Goal: Transaction & Acquisition: Purchase product/service

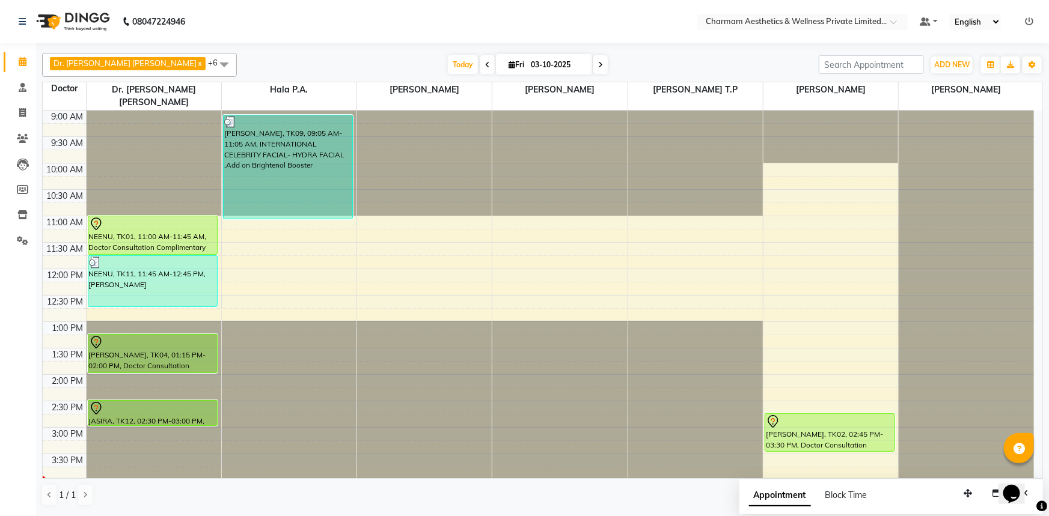
scroll to position [198, 0]
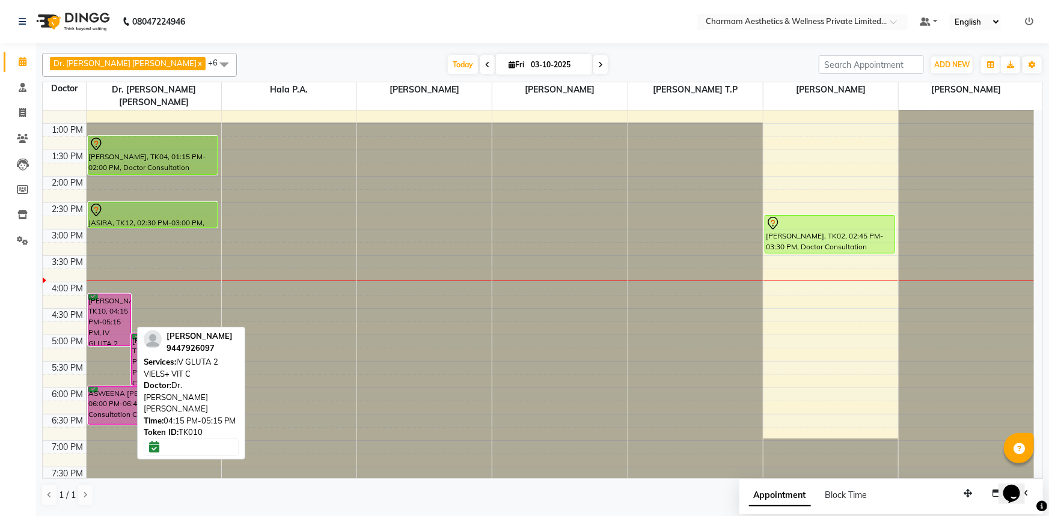
click at [114, 298] on div "[PERSON_NAME], TK10, 04:15 PM-05:15 PM, IV GLUTA 2 VIELS+ VIT C" at bounding box center [109, 320] width 42 height 51
select select "6"
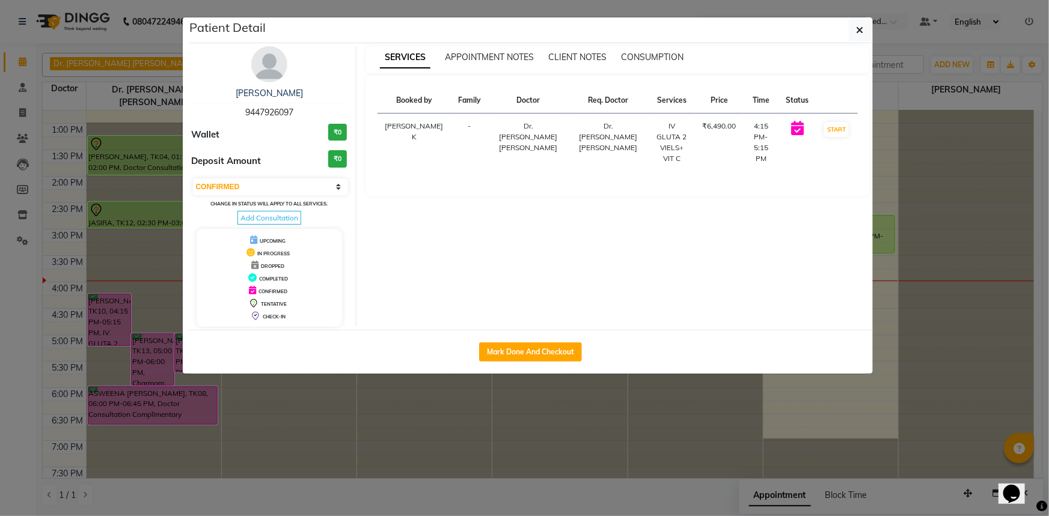
click at [264, 216] on span "Add Consultation" at bounding box center [269, 218] width 64 height 14
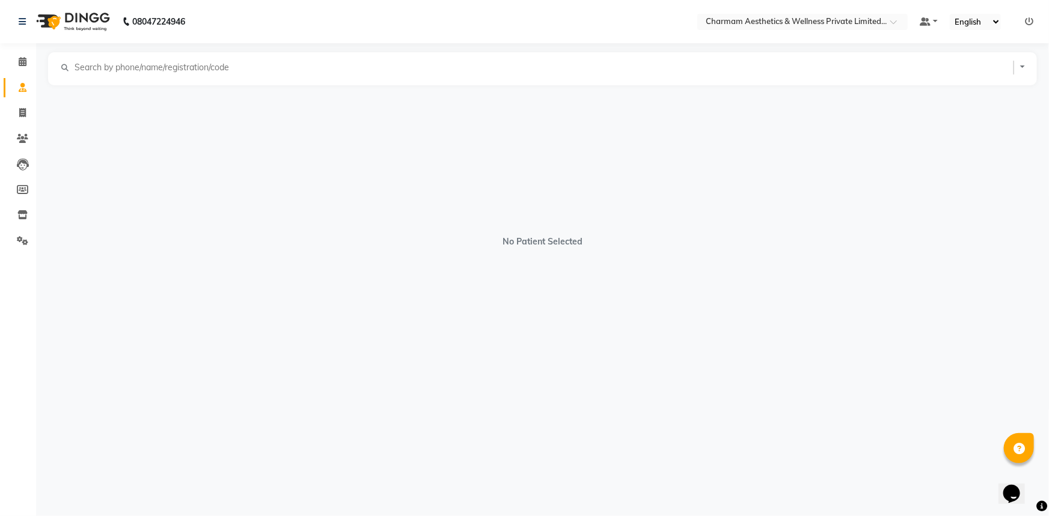
select select "female"
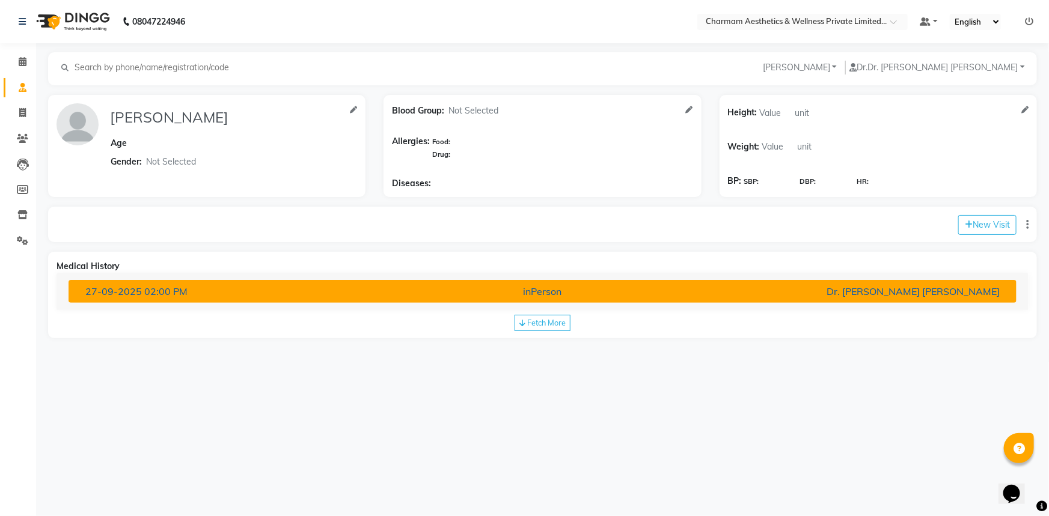
click at [908, 286] on div "Dr. [PERSON_NAME] [PERSON_NAME]" at bounding box center [853, 291] width 311 height 14
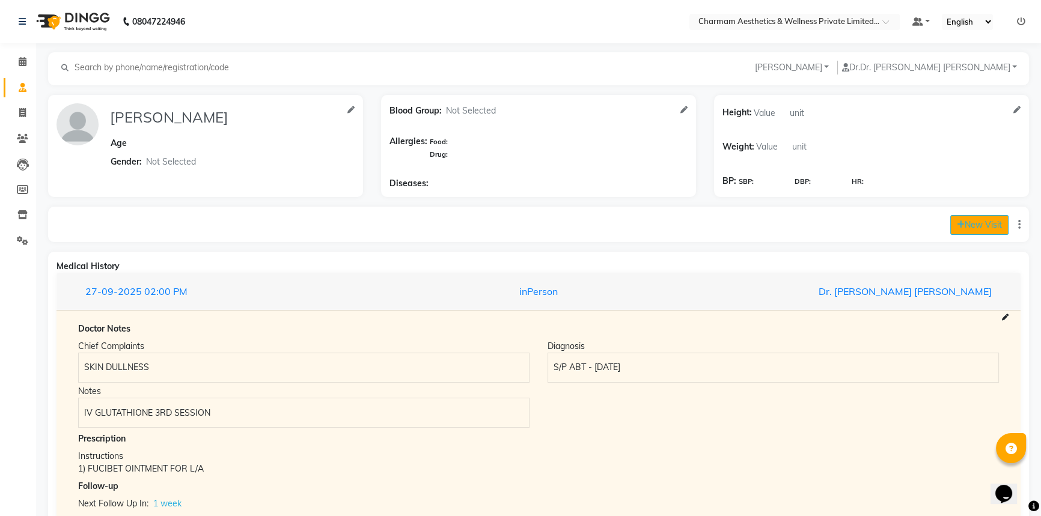
click at [955, 230] on button "New Visit" at bounding box center [980, 225] width 58 height 20
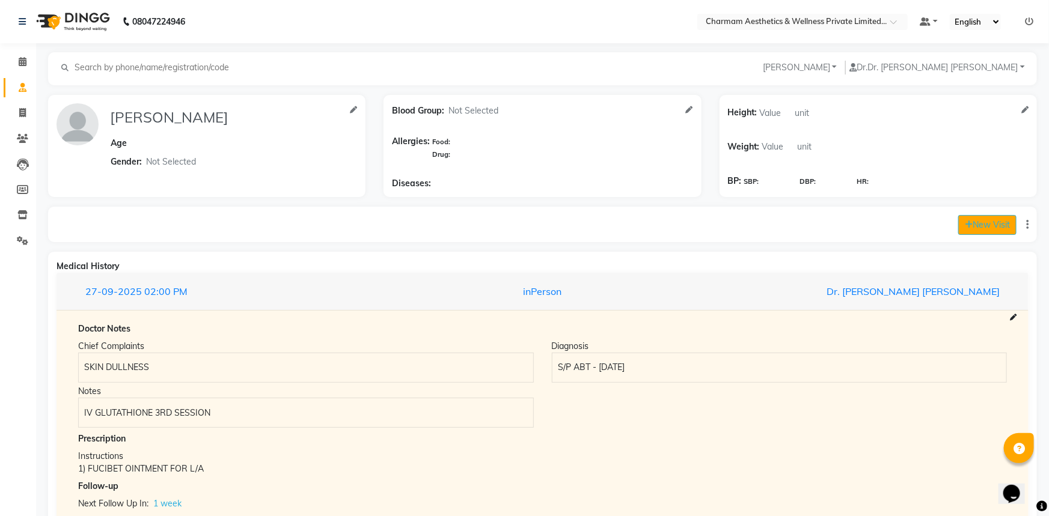
select select "960"
select select "inPerson"
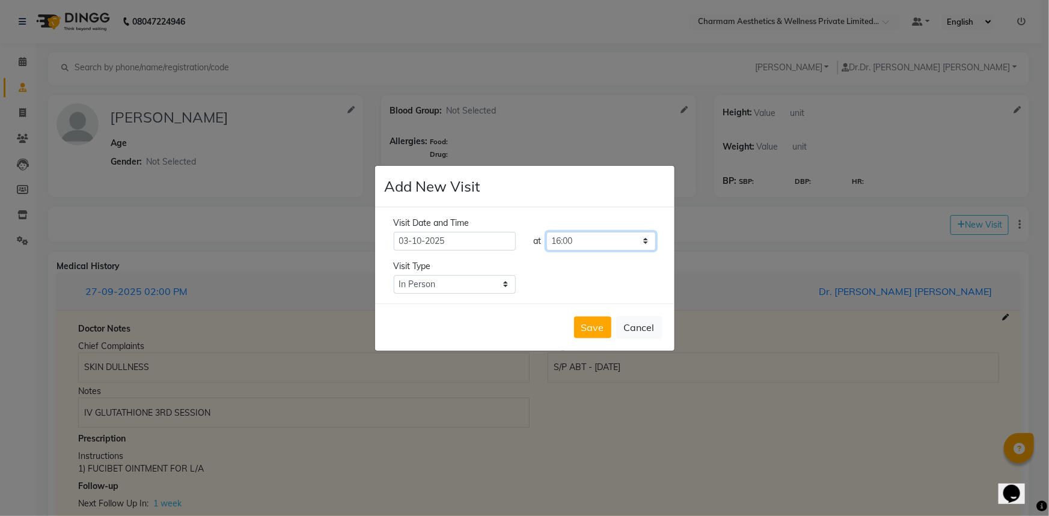
click at [613, 239] on select "Select time 09:00 09:15 09:30 09:45 10:00 10:15 10:30 10:45 11:00 11:15 11:30 1…" at bounding box center [600, 241] width 109 height 19
click at [599, 332] on button "Save" at bounding box center [592, 328] width 37 height 22
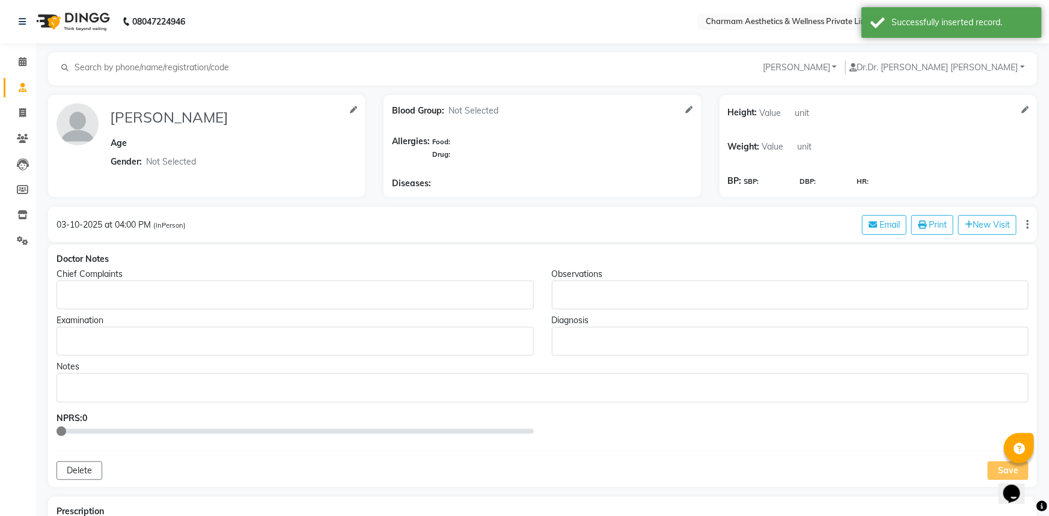
type input "[PERSON_NAME]"
select select "female"
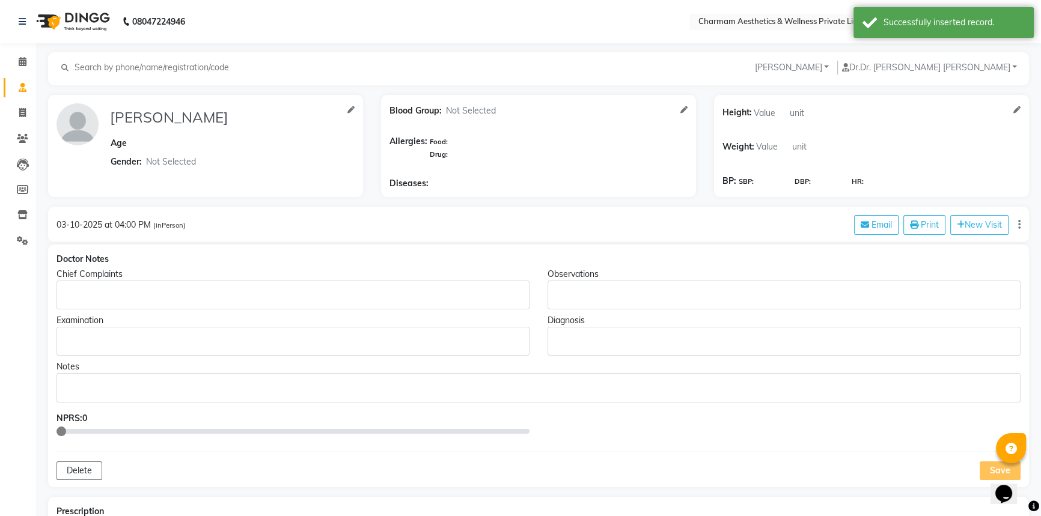
click at [109, 289] on p "Rich Text Editor, main" at bounding box center [293, 295] width 462 height 13
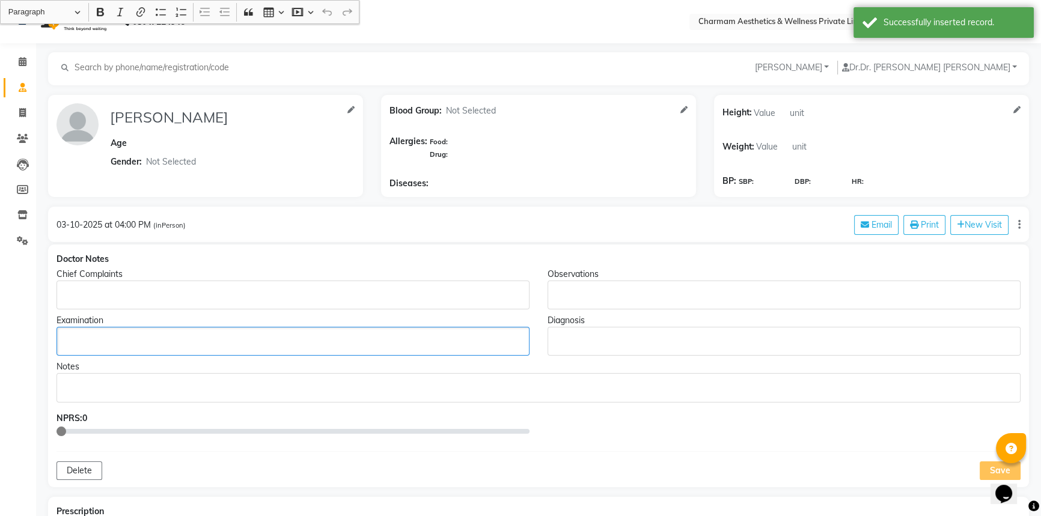
click at [105, 335] on p "Rich Text Editor, main" at bounding box center [293, 341] width 462 height 13
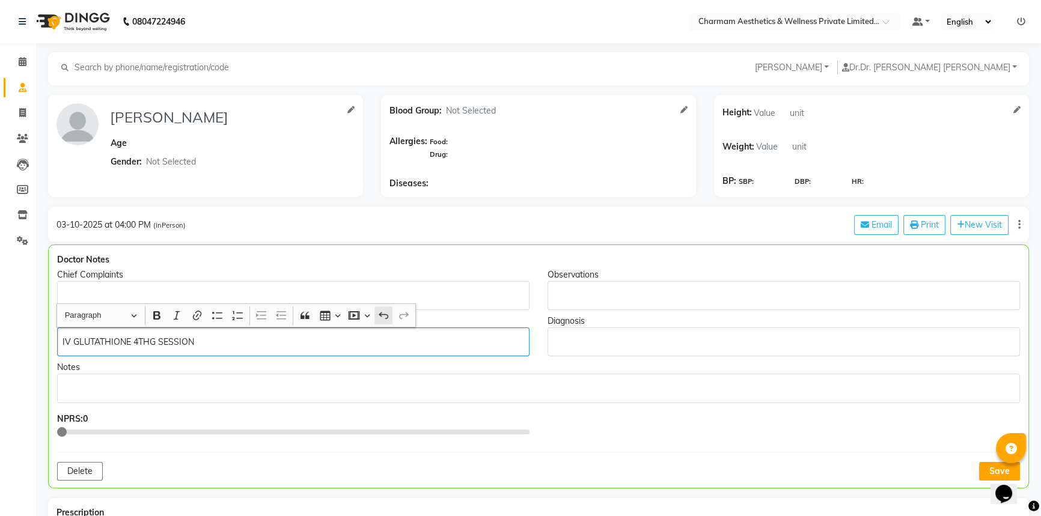
scroll to position [54, 0]
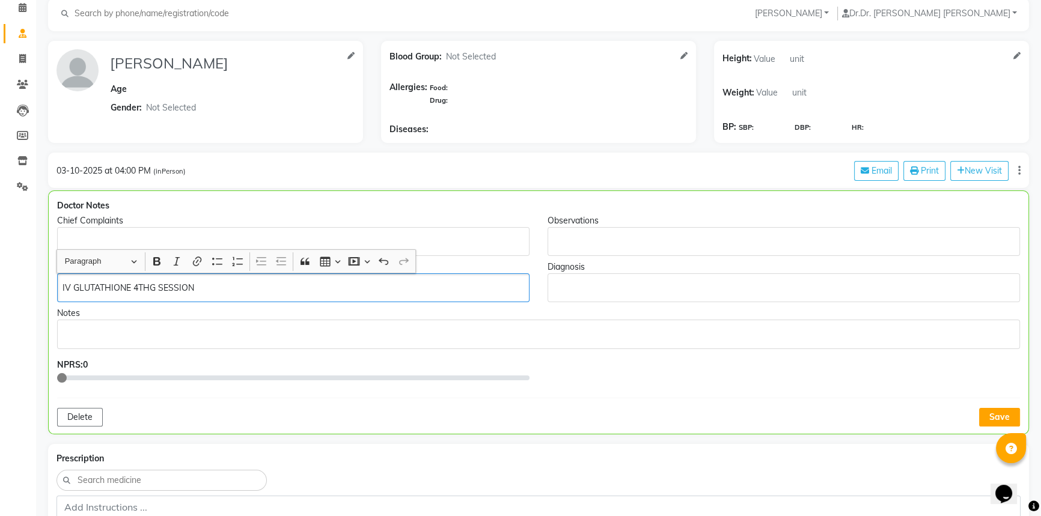
click at [310, 288] on p "IV GLUTATHIONE 4THG SESSION" at bounding box center [293, 288] width 461 height 13
drag, startPoint x: 270, startPoint y: 283, endPoint x: 73, endPoint y: 280, distance: 196.6
click at [34, 280] on app-home "08047224946 Select Location × Charmam Aesthetics & Wellness Private Limited, Ne…" at bounding box center [520, 476] width 1041 height 1061
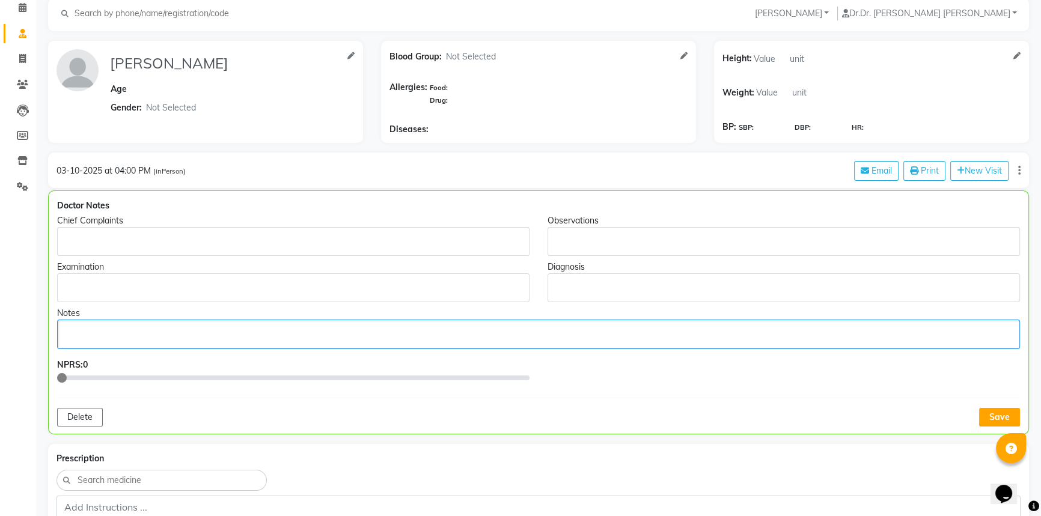
click at [81, 331] on p "Rich Text Editor, main" at bounding box center [539, 334] width 952 height 13
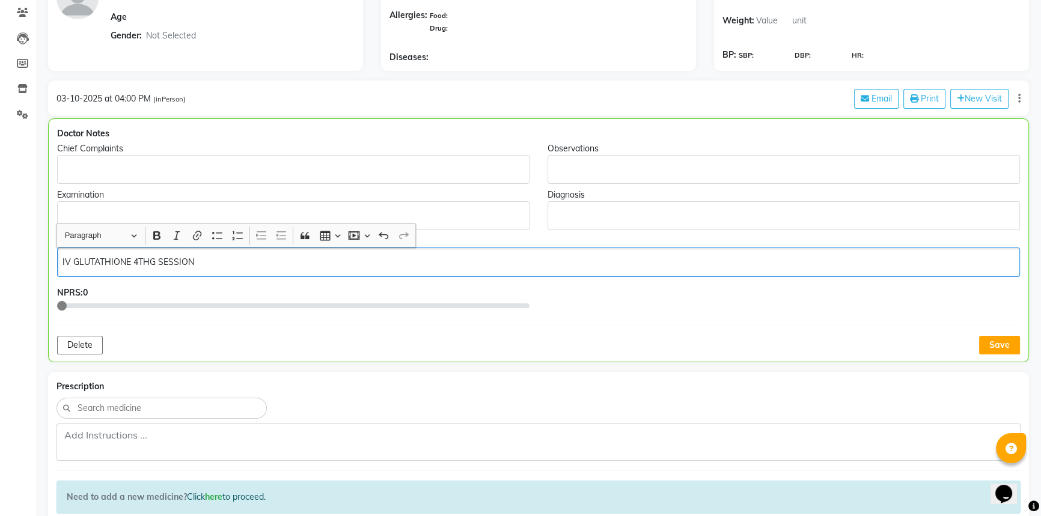
scroll to position [164, 0]
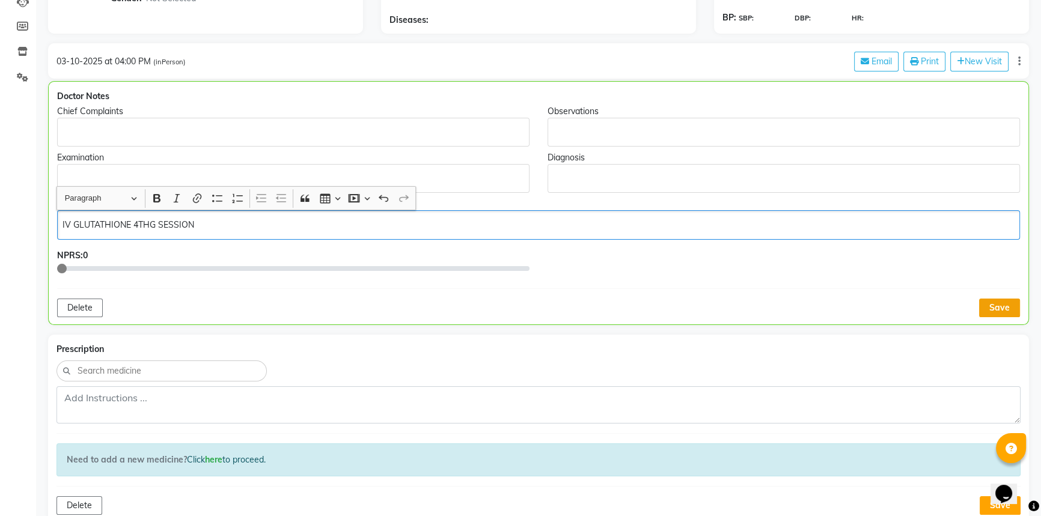
click at [997, 302] on button "Save" at bounding box center [999, 308] width 41 height 19
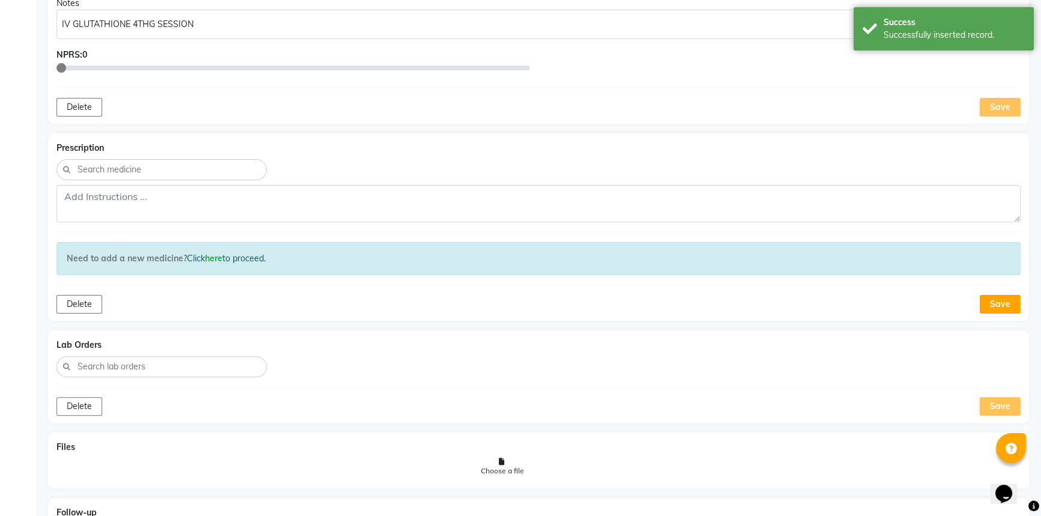
scroll to position [437, 0]
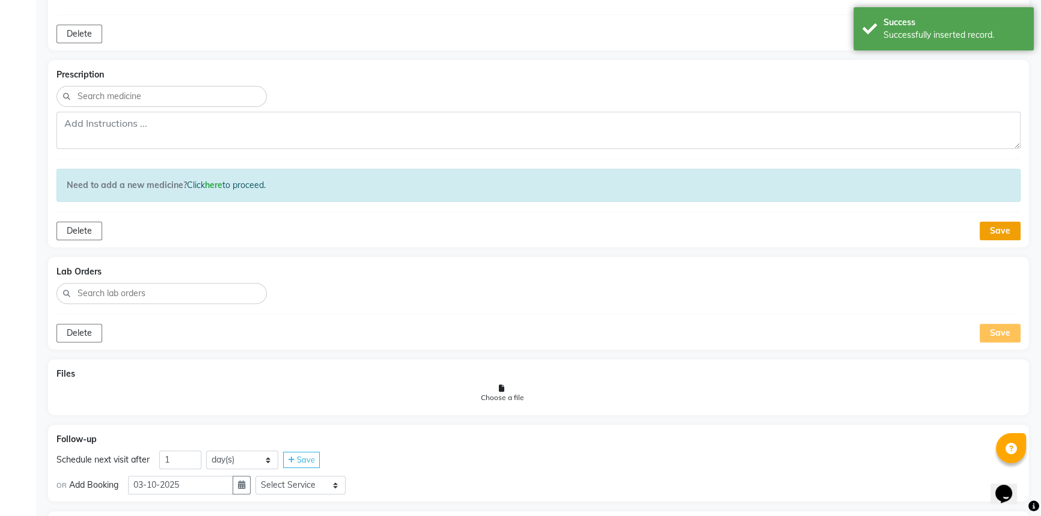
click at [1016, 235] on button "Save" at bounding box center [1000, 231] width 41 height 19
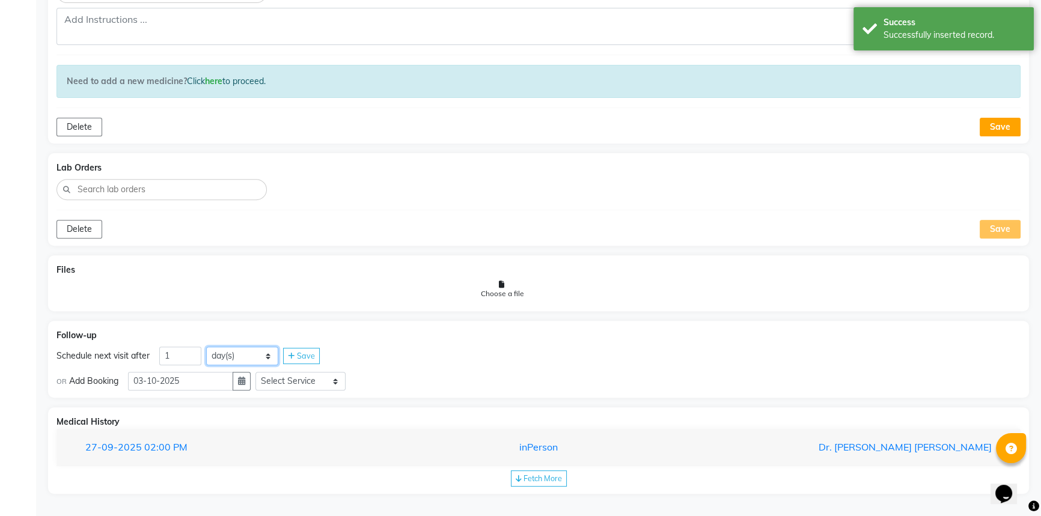
click at [231, 358] on select "day(s) week(s) month(s)" at bounding box center [242, 356] width 72 height 19
select select "week"
click at [206, 347] on select "day(s) week(s) month(s)" at bounding box center [242, 356] width 72 height 19
click at [295, 354] on div "Save" at bounding box center [301, 356] width 37 height 16
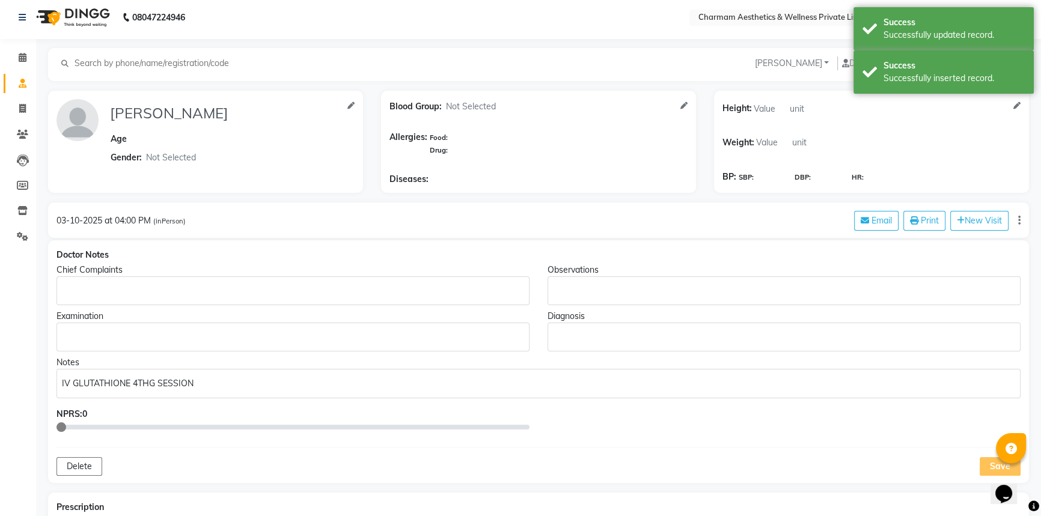
scroll to position [0, 0]
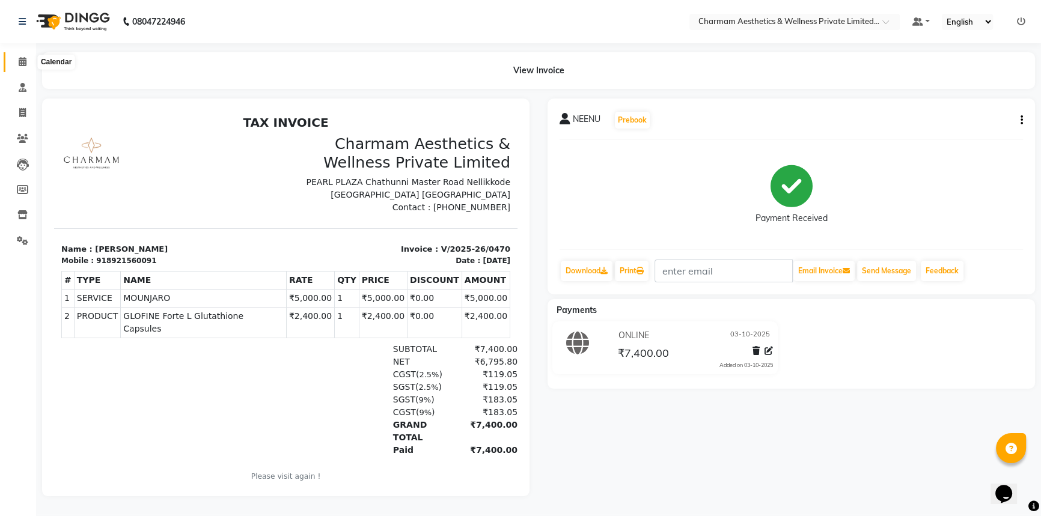
click at [25, 66] on span at bounding box center [22, 62] width 21 height 14
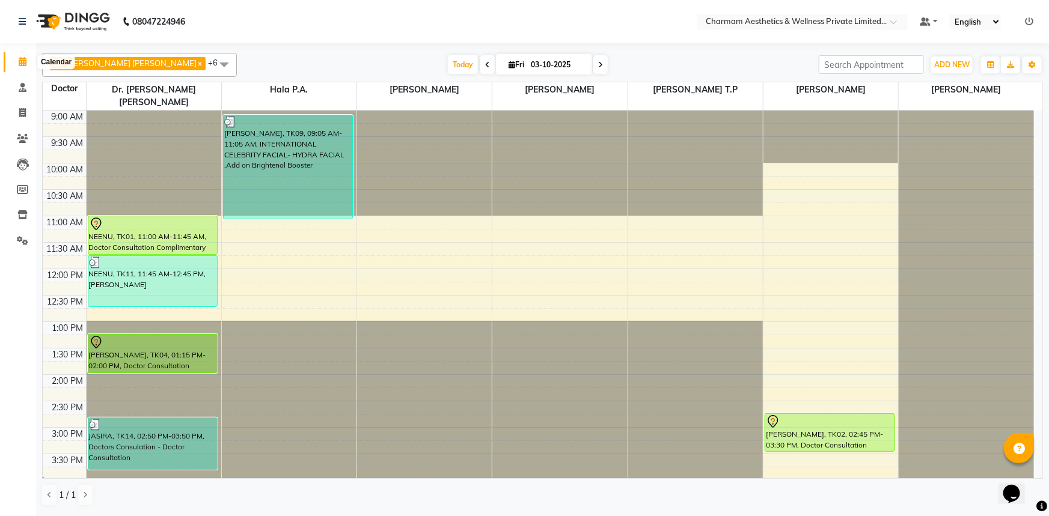
click at [31, 57] on span at bounding box center [22, 62] width 21 height 14
click at [448, 60] on span "Today" at bounding box center [463, 64] width 30 height 19
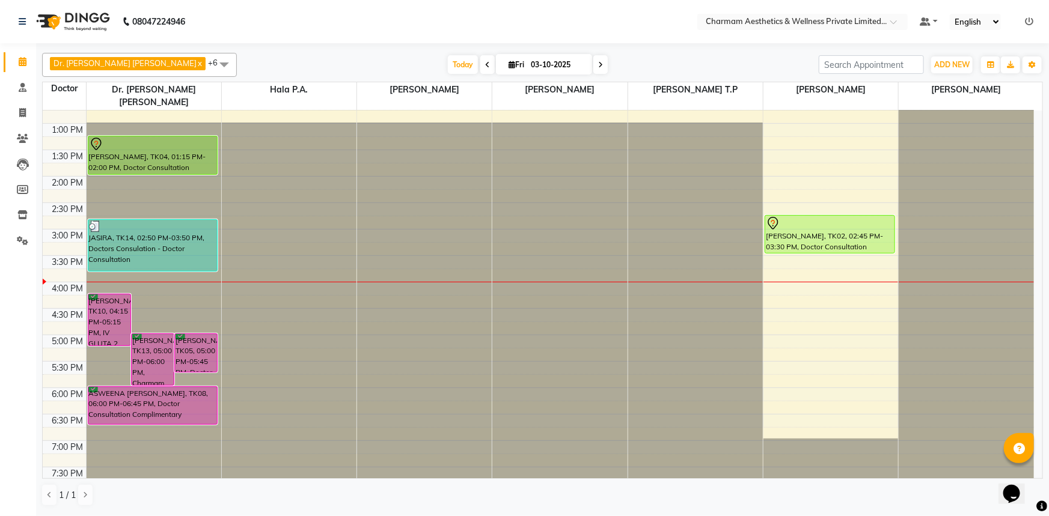
scroll to position [198, 0]
click at [29, 111] on span at bounding box center [22, 113] width 21 height 14
select select "service"
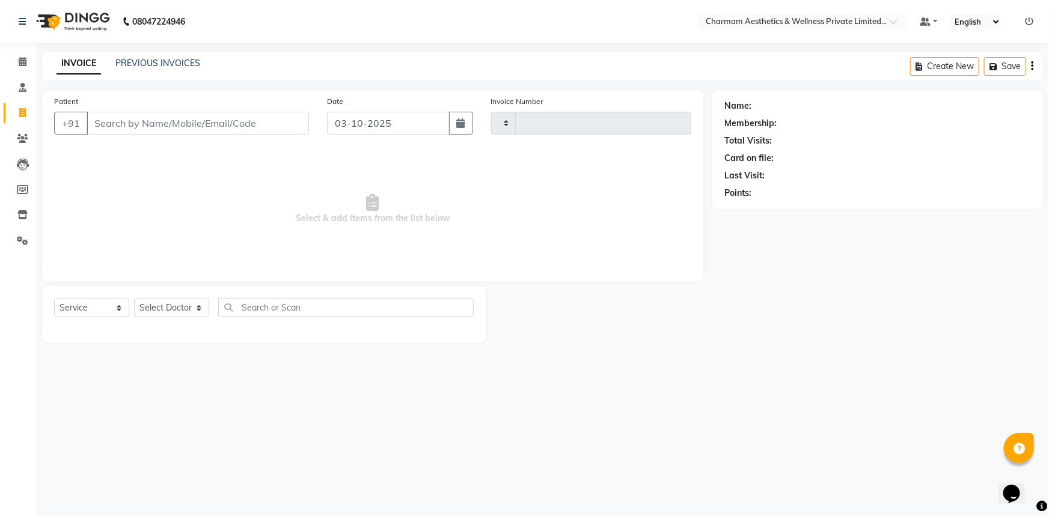
type input "0472"
select select "7625"
click at [191, 69] on div "PREVIOUS INVOICES" at bounding box center [157, 63] width 85 height 13
click at [188, 61] on link "PREVIOUS INVOICES" at bounding box center [157, 63] width 85 height 11
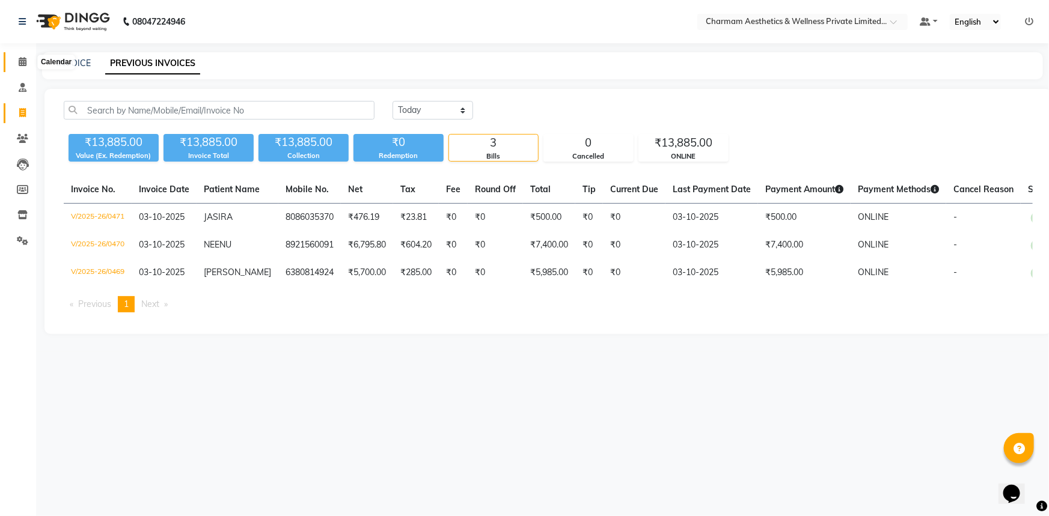
click at [23, 61] on icon at bounding box center [23, 61] width 8 height 9
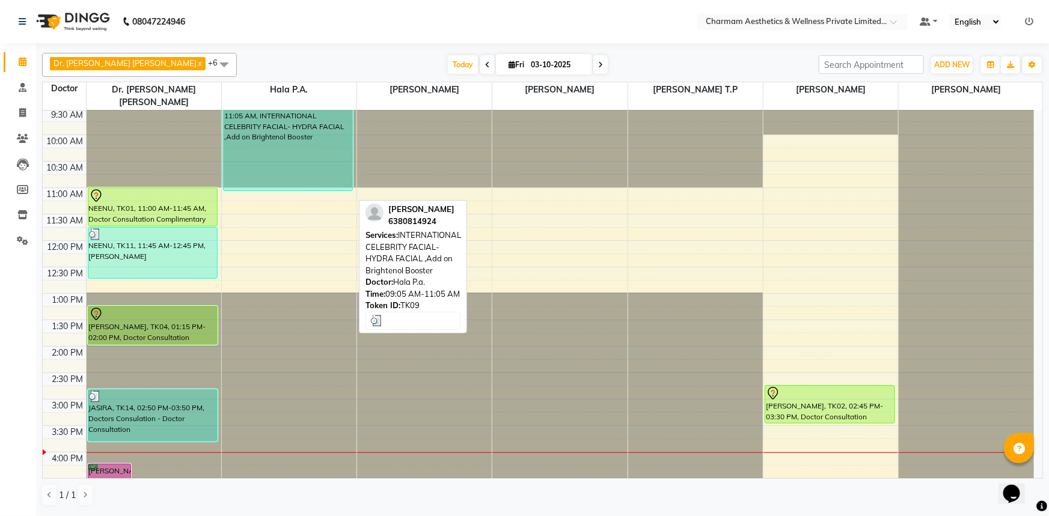
scroll to position [54, 0]
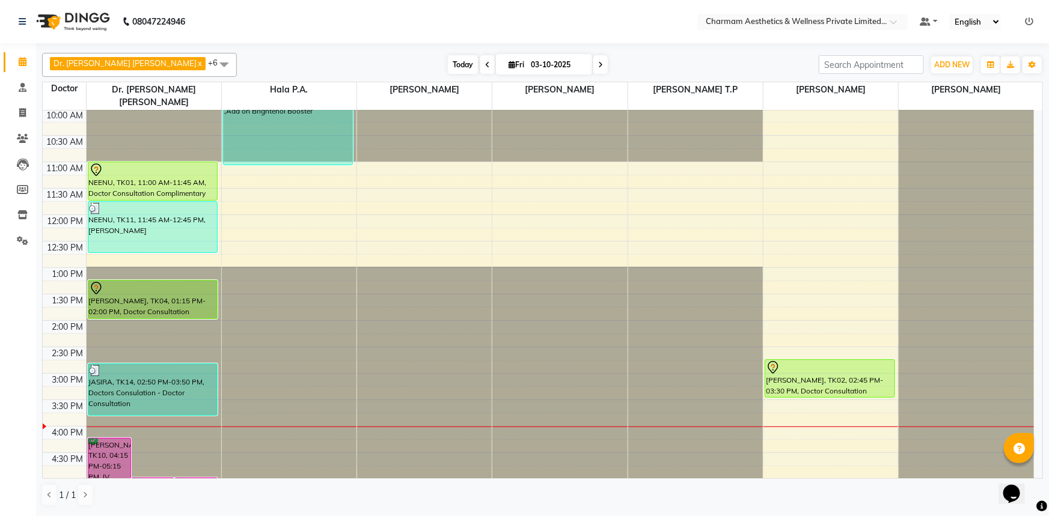
click at [448, 63] on span "Today" at bounding box center [463, 64] width 30 height 19
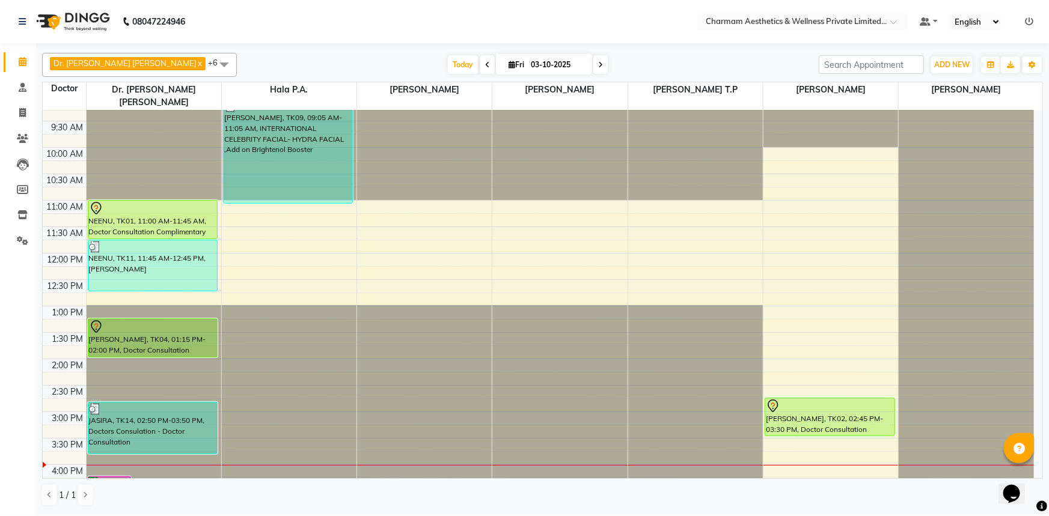
scroll to position [0, 0]
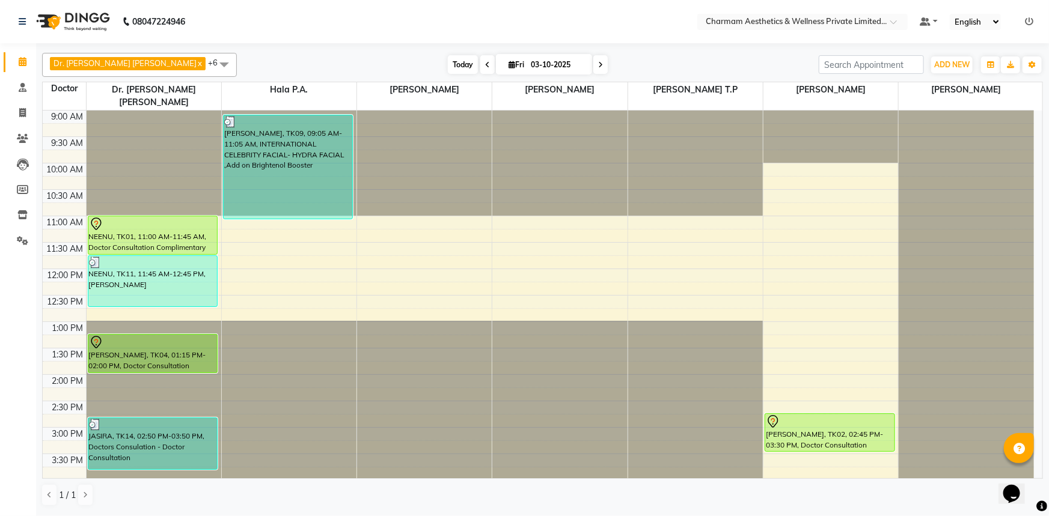
click at [448, 62] on span "Today" at bounding box center [463, 64] width 30 height 19
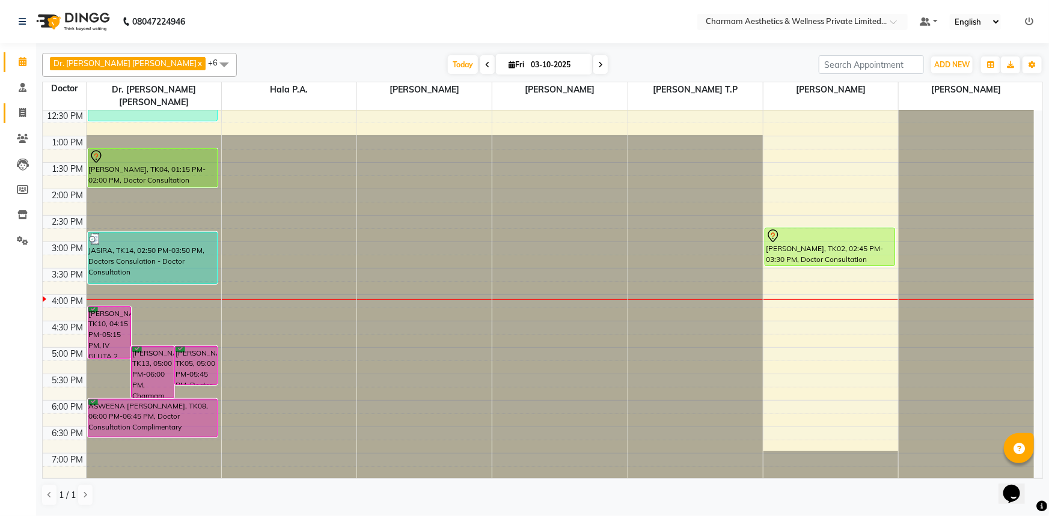
scroll to position [198, 0]
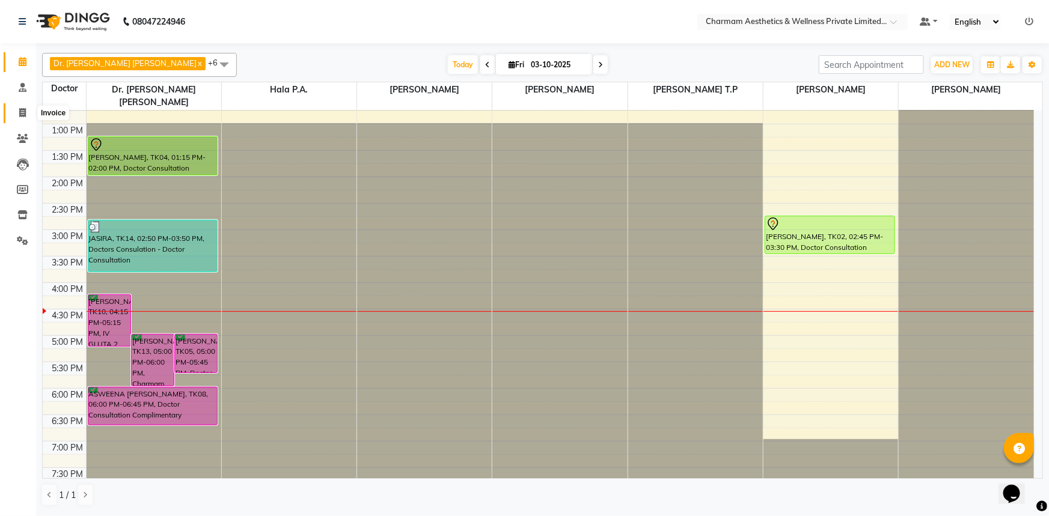
click at [17, 111] on span at bounding box center [22, 113] width 21 height 14
select select "service"
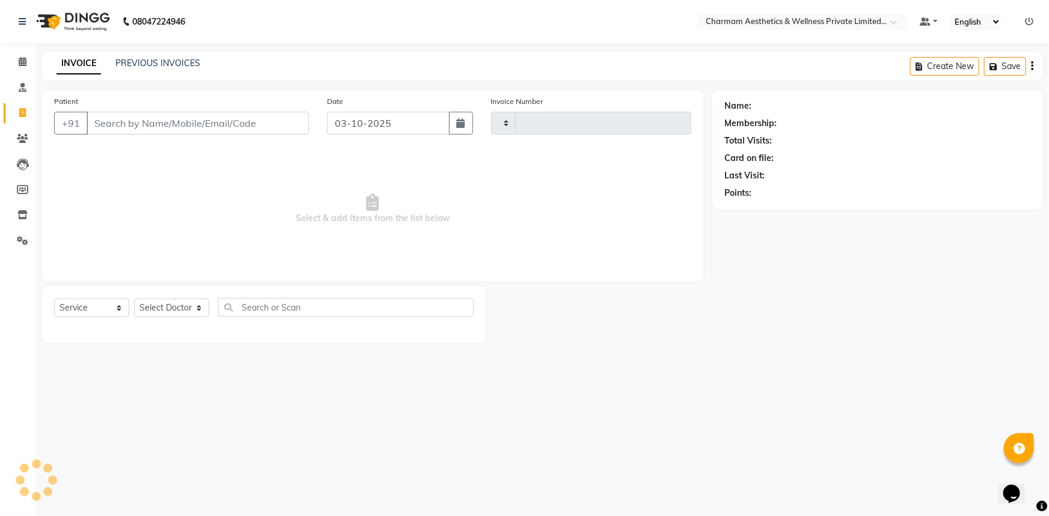
type input "0472"
select select "7625"
click at [132, 66] on link "PREVIOUS INVOICES" at bounding box center [157, 63] width 85 height 11
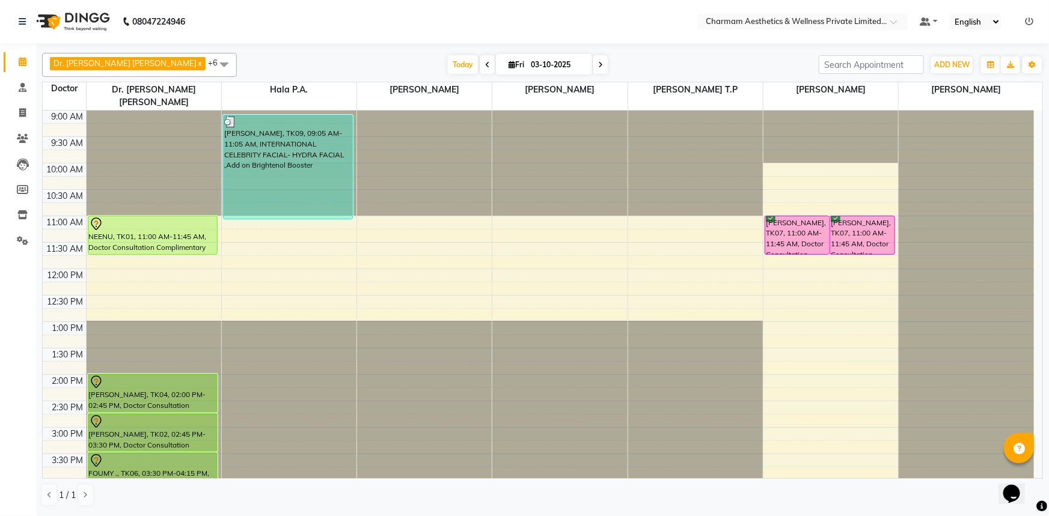
click at [593, 67] on span at bounding box center [600, 64] width 14 height 19
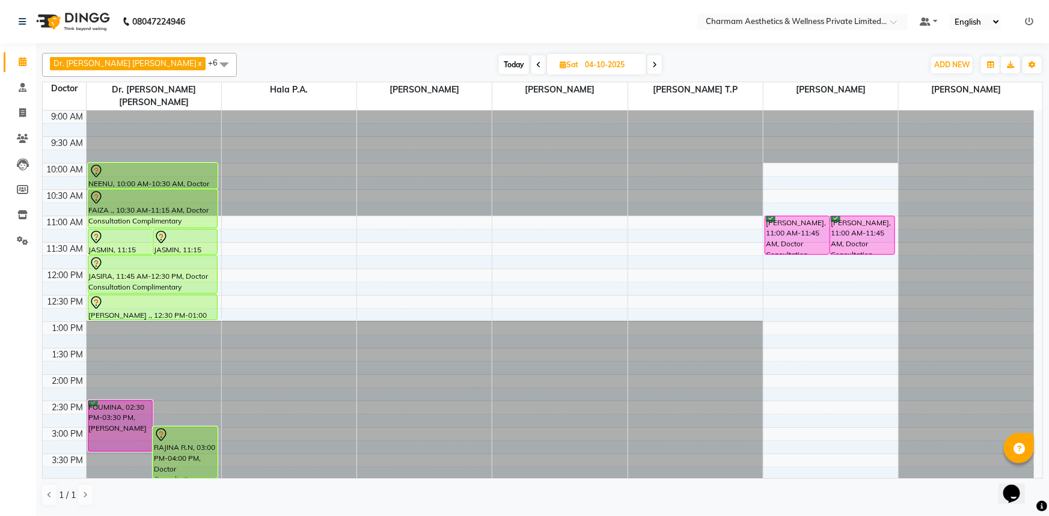
click at [648, 58] on span at bounding box center [655, 64] width 14 height 19
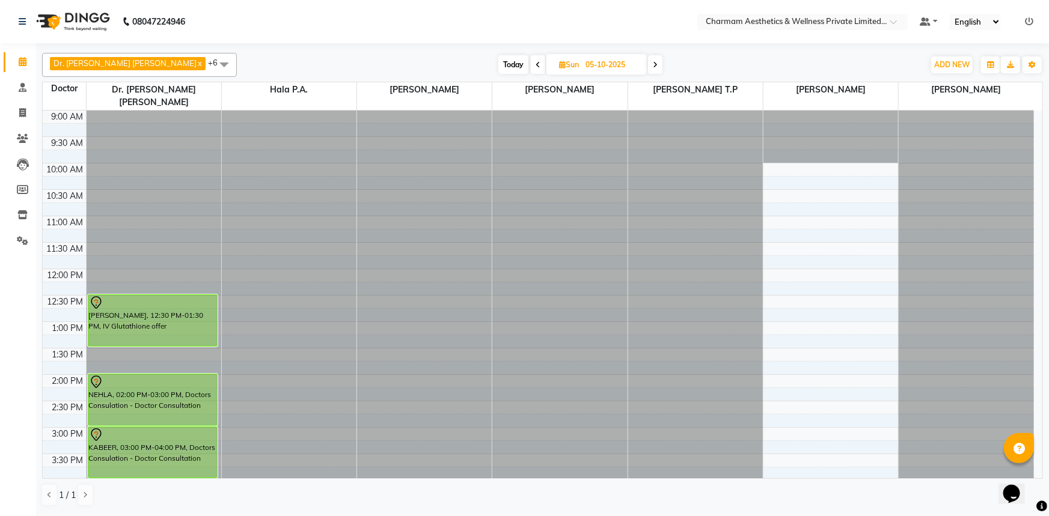
scroll to position [198, 0]
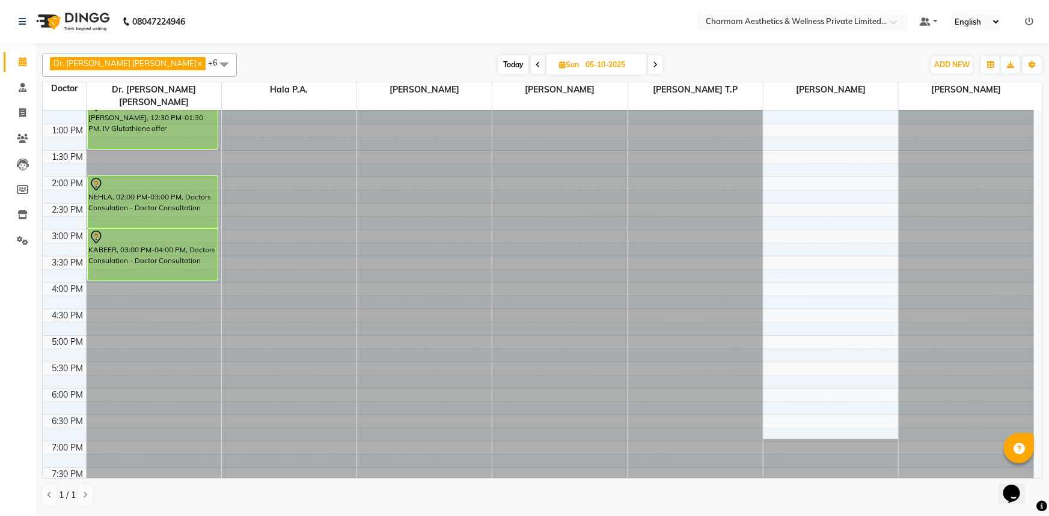
click at [504, 65] on div "[DATE] [DATE]" at bounding box center [580, 65] width 167 height 18
click at [531, 64] on span at bounding box center [538, 64] width 14 height 19
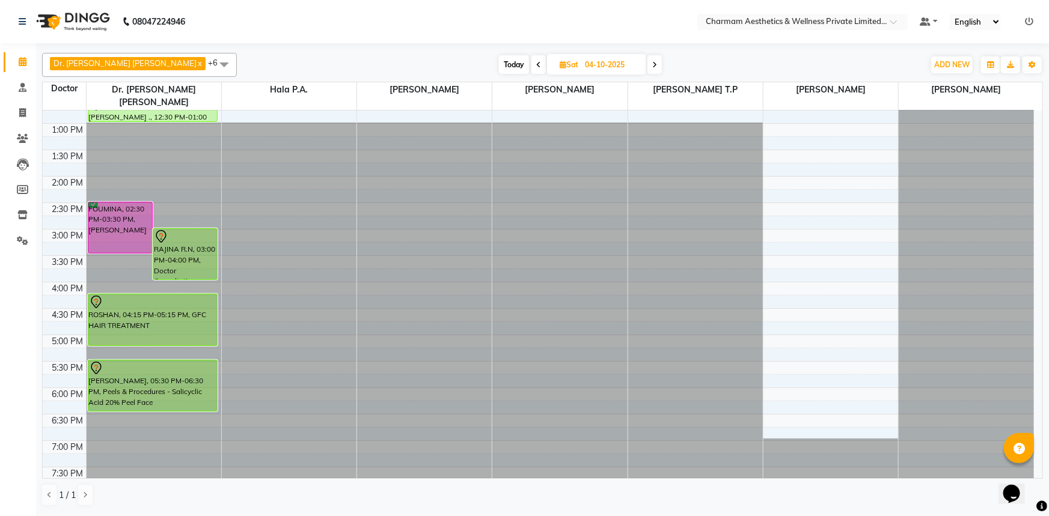
click at [531, 64] on span at bounding box center [538, 64] width 14 height 19
type input "03-10-2025"
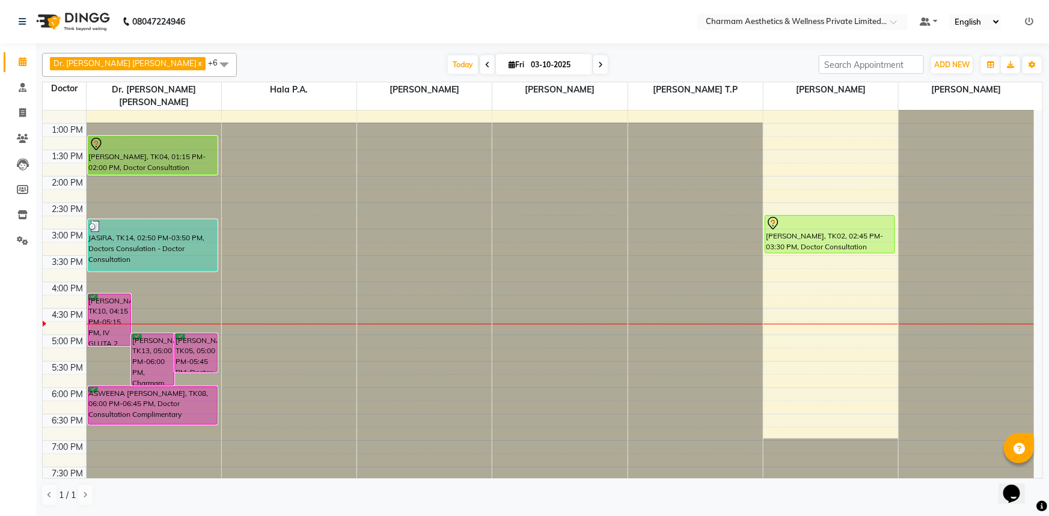
scroll to position [0, 0]
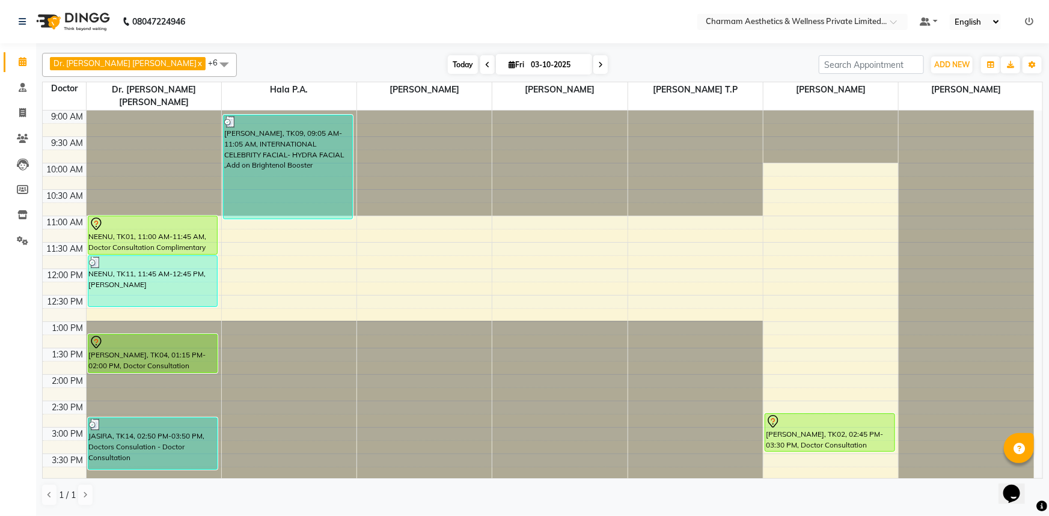
click at [448, 67] on span "Today" at bounding box center [463, 64] width 30 height 19
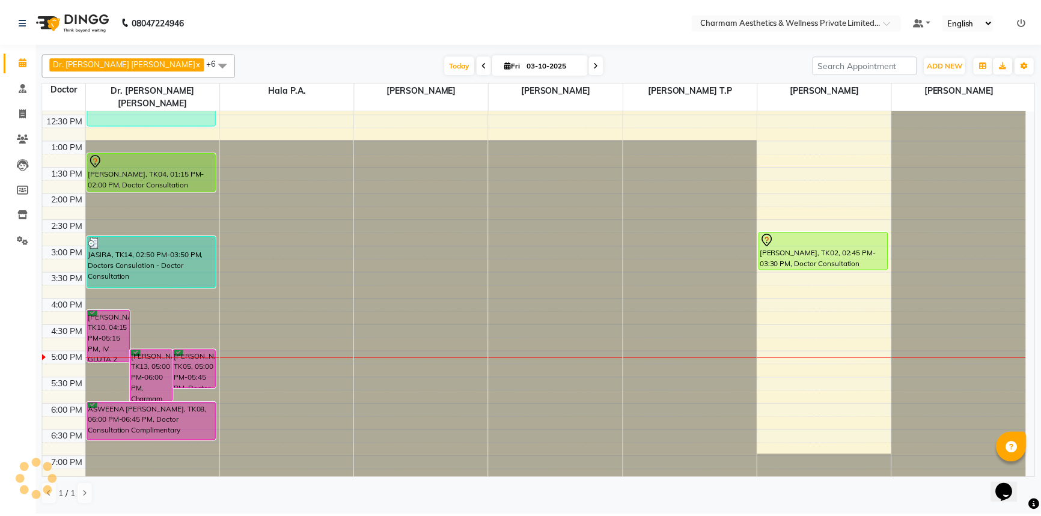
scroll to position [198, 0]
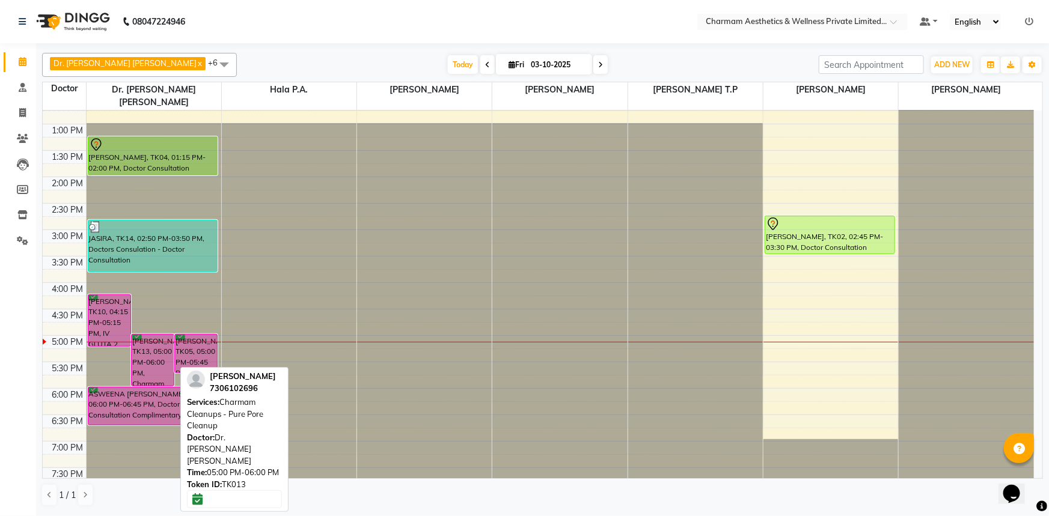
click at [163, 346] on div "[PERSON_NAME], TK13, 05:00 PM-06:00 PM, Charmam Cleanups - Pure Pore Cleanup" at bounding box center [153, 360] width 42 height 51
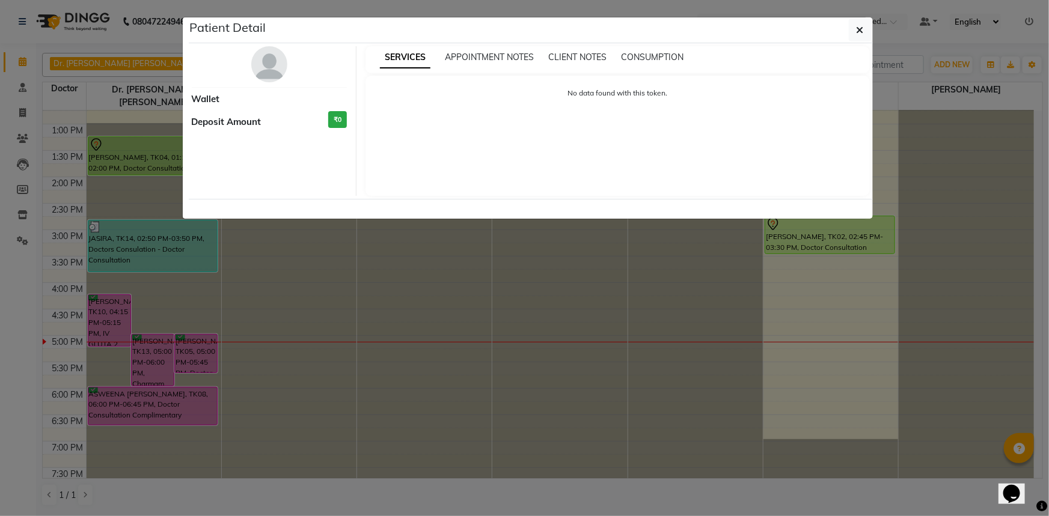
select select "6"
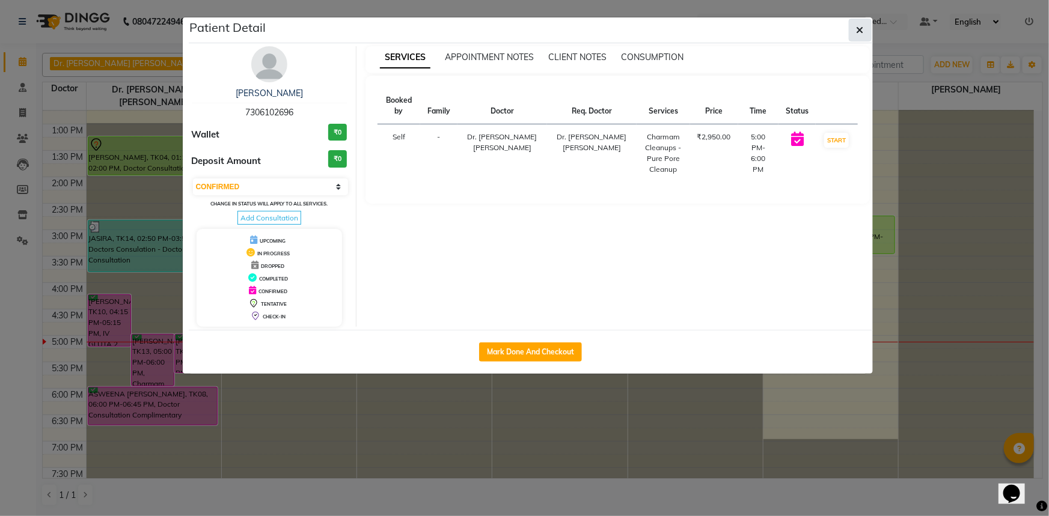
click at [860, 28] on icon "button" at bounding box center [860, 30] width 7 height 10
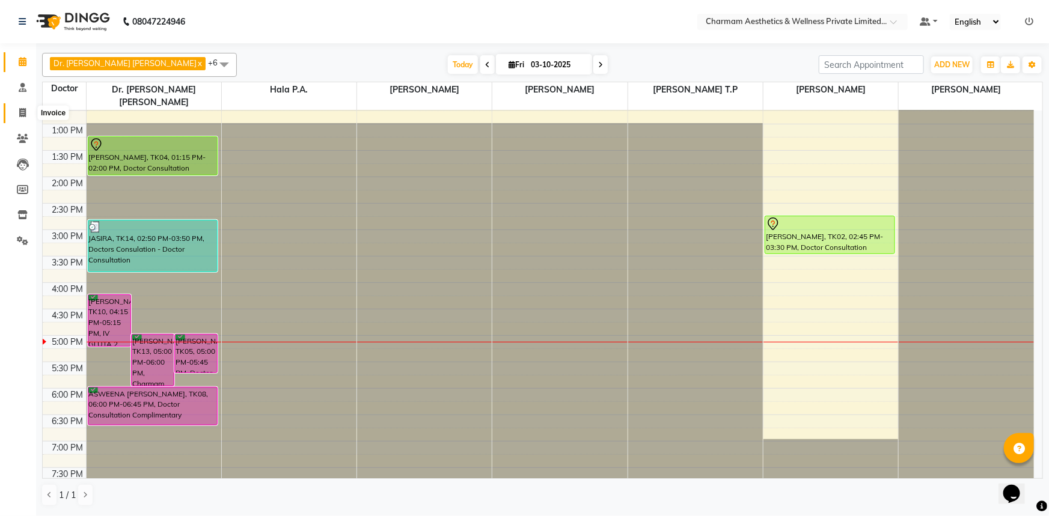
click at [25, 111] on icon at bounding box center [22, 112] width 7 height 9
select select "7625"
select select "service"
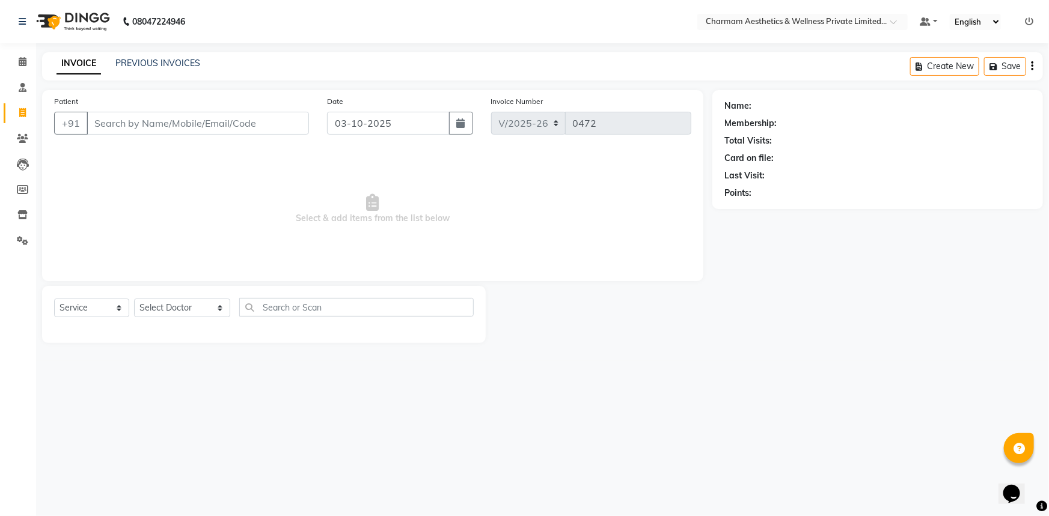
click at [109, 120] on input "Patient" at bounding box center [198, 123] width 222 height 23
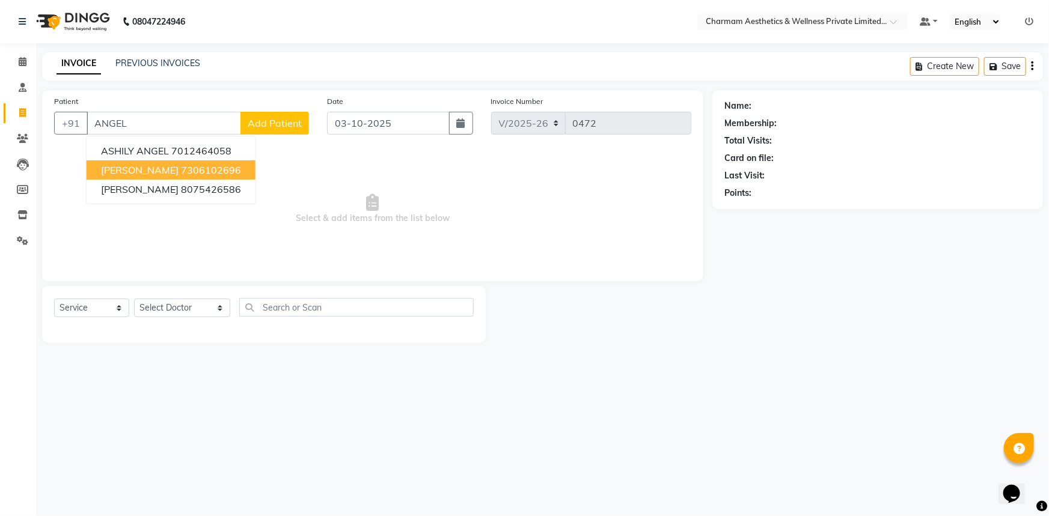
click at [181, 167] on ngb-highlight "7306102696" at bounding box center [211, 170] width 60 height 12
type input "7306102696"
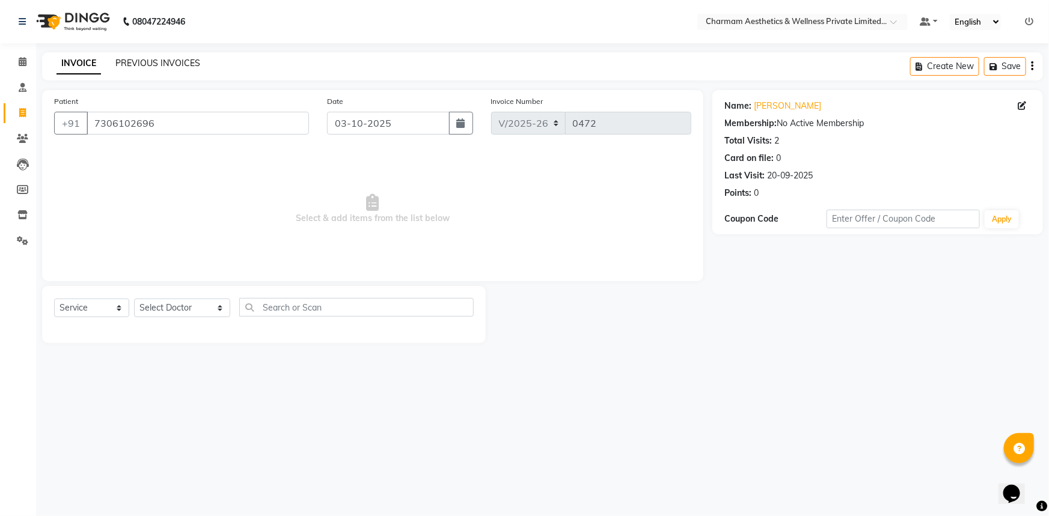
click at [171, 66] on link "PREVIOUS INVOICES" at bounding box center [157, 63] width 85 height 11
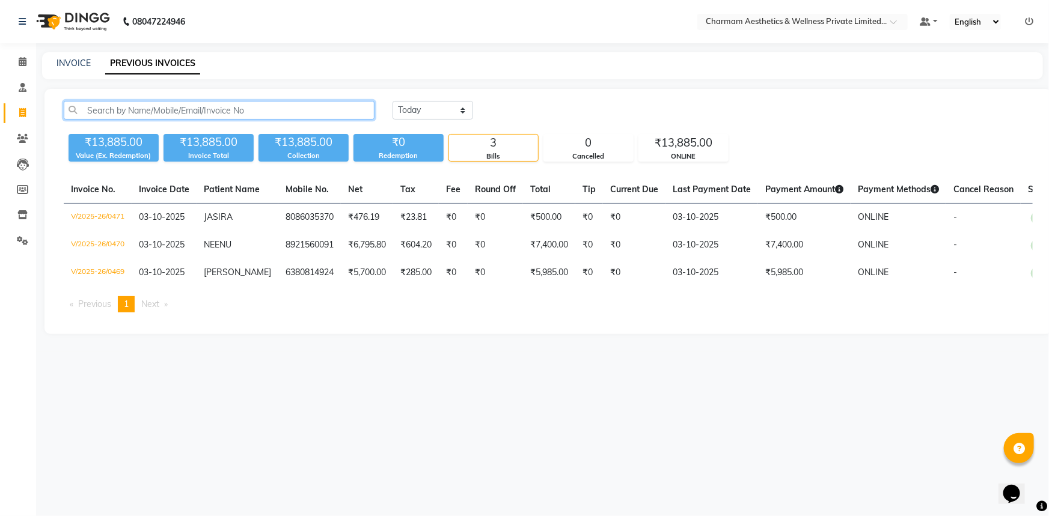
click at [135, 111] on input "text" at bounding box center [219, 110] width 311 height 19
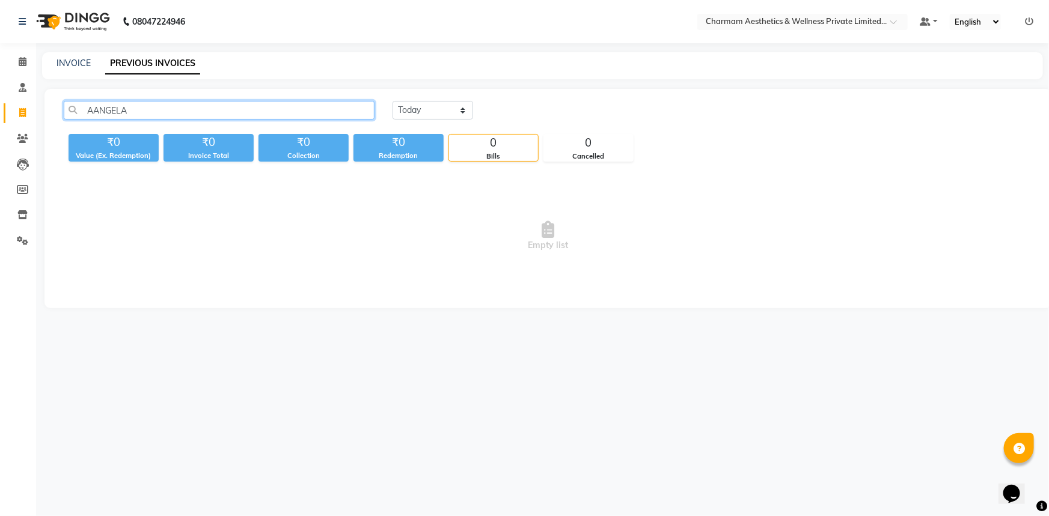
click at [135, 108] on input "AANGELA" at bounding box center [219, 110] width 311 height 19
click at [95, 113] on input "AANGELA" at bounding box center [219, 110] width 311 height 19
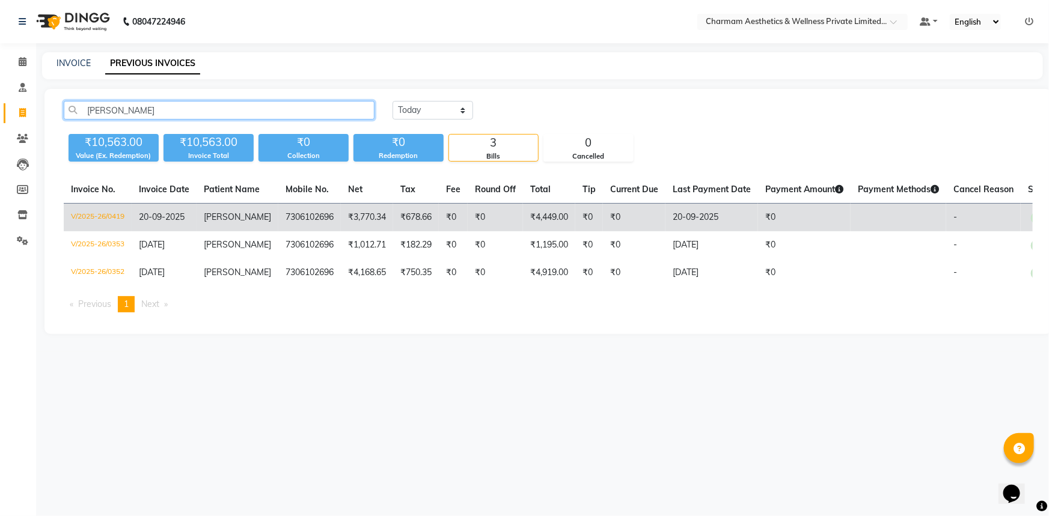
type input "[PERSON_NAME]"
click at [317, 222] on td "7306102696" at bounding box center [309, 218] width 63 height 28
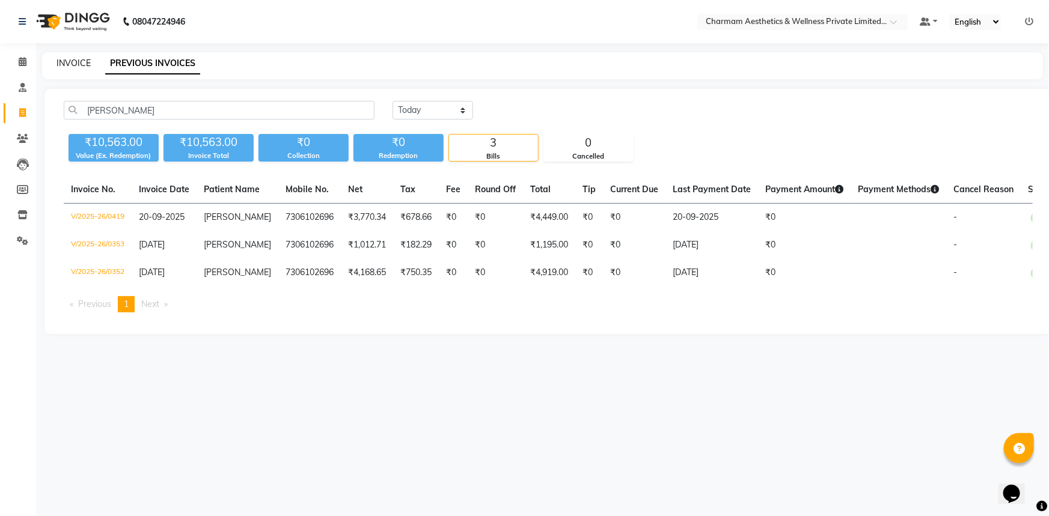
click at [60, 63] on link "INVOICE" at bounding box center [74, 63] width 34 height 11
select select "7625"
select select "service"
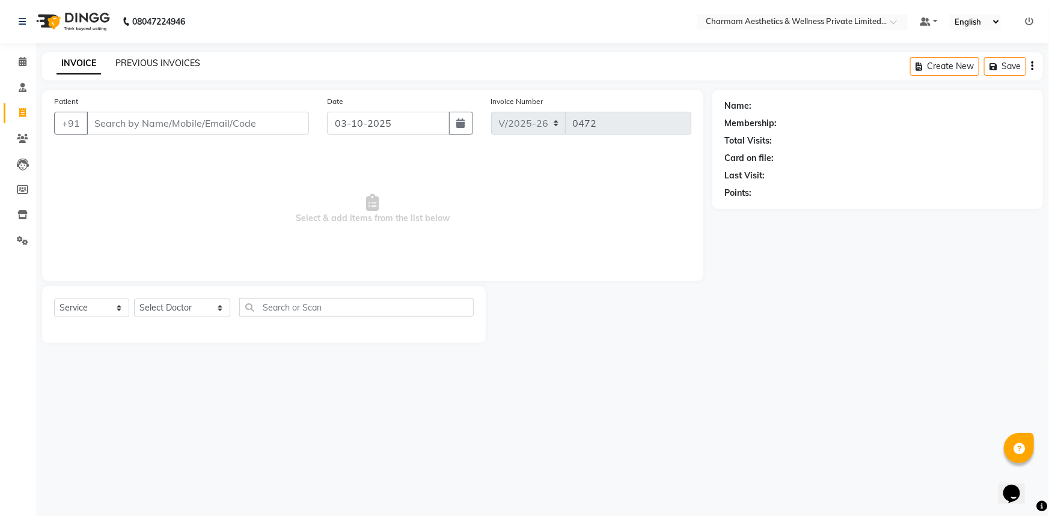
click at [149, 66] on link "PREVIOUS INVOICES" at bounding box center [157, 63] width 85 height 11
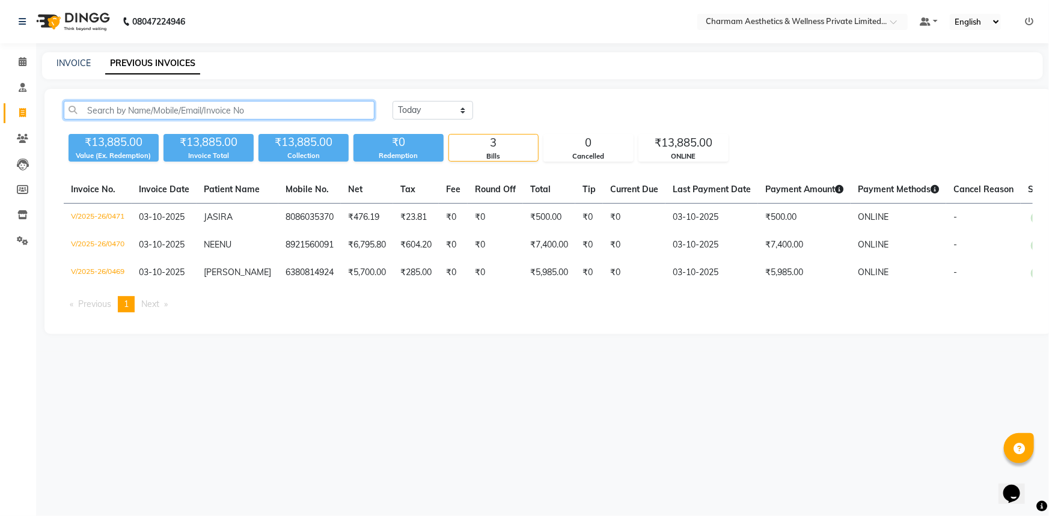
click at [131, 109] on input "text" at bounding box center [219, 110] width 311 height 19
click at [298, 105] on input "text" at bounding box center [219, 110] width 311 height 19
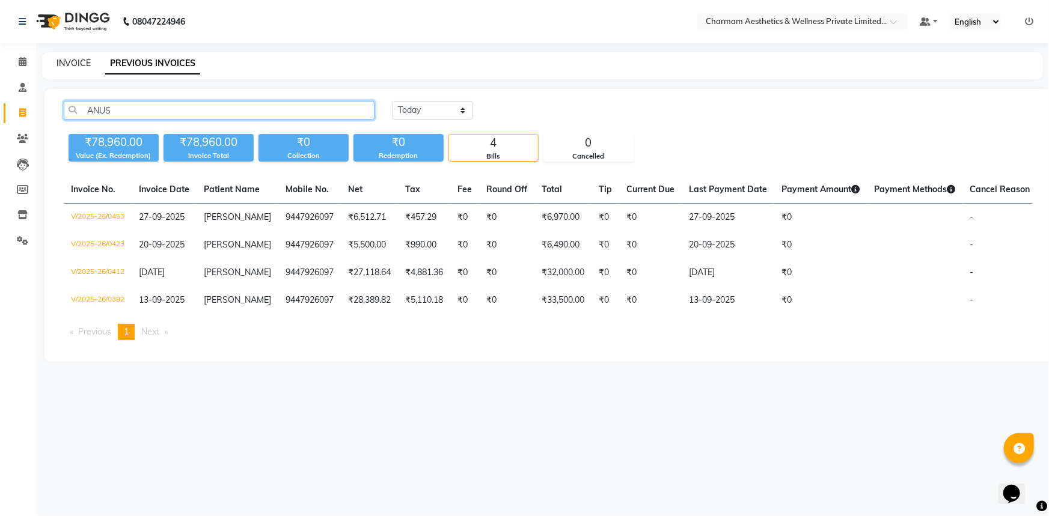
type input "ANUS"
click at [77, 61] on link "INVOICE" at bounding box center [74, 63] width 34 height 11
select select "service"
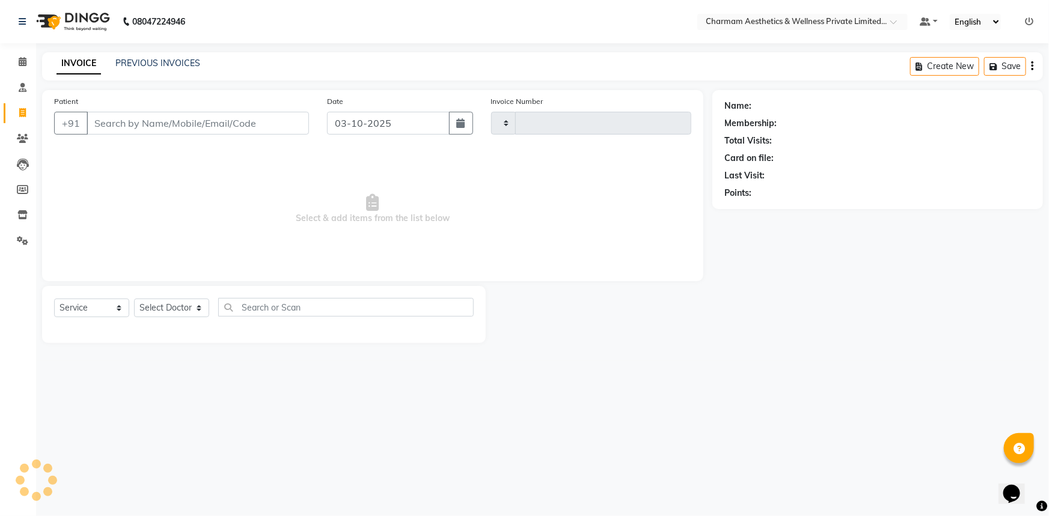
type input "0472"
select select "7625"
click at [105, 119] on input "Patient" at bounding box center [198, 123] width 222 height 23
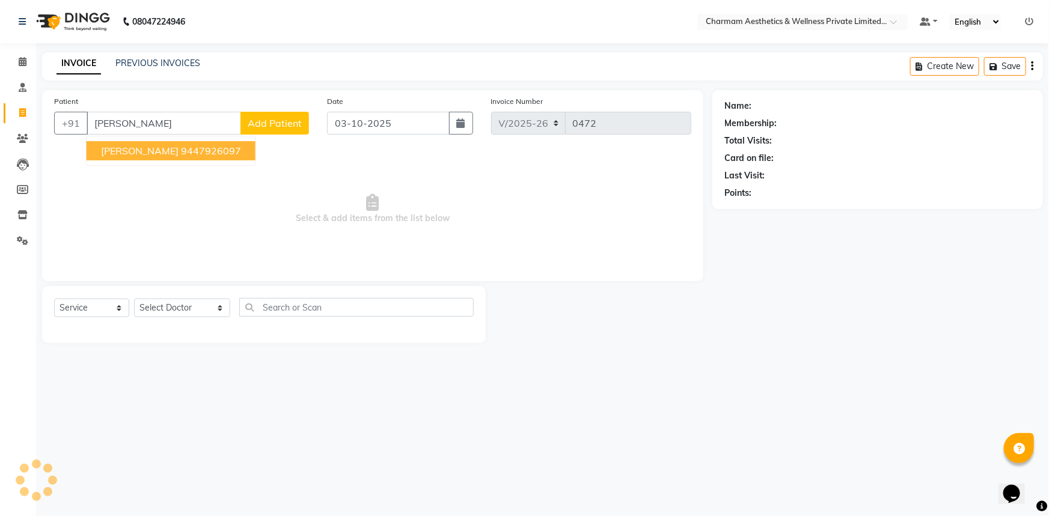
click at [139, 147] on span "[PERSON_NAME]" at bounding box center [140, 151] width 78 height 12
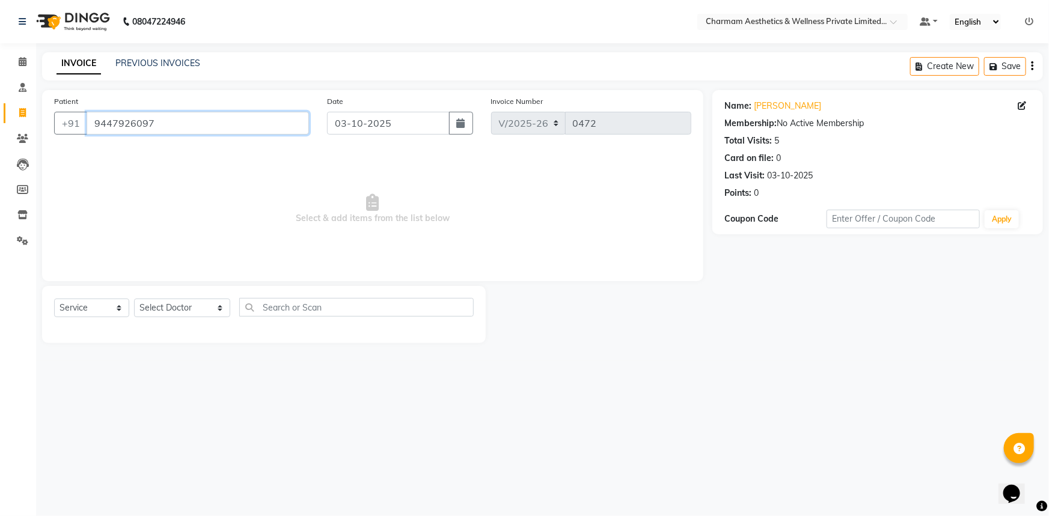
click at [158, 128] on input "9447926097" at bounding box center [198, 123] width 222 height 23
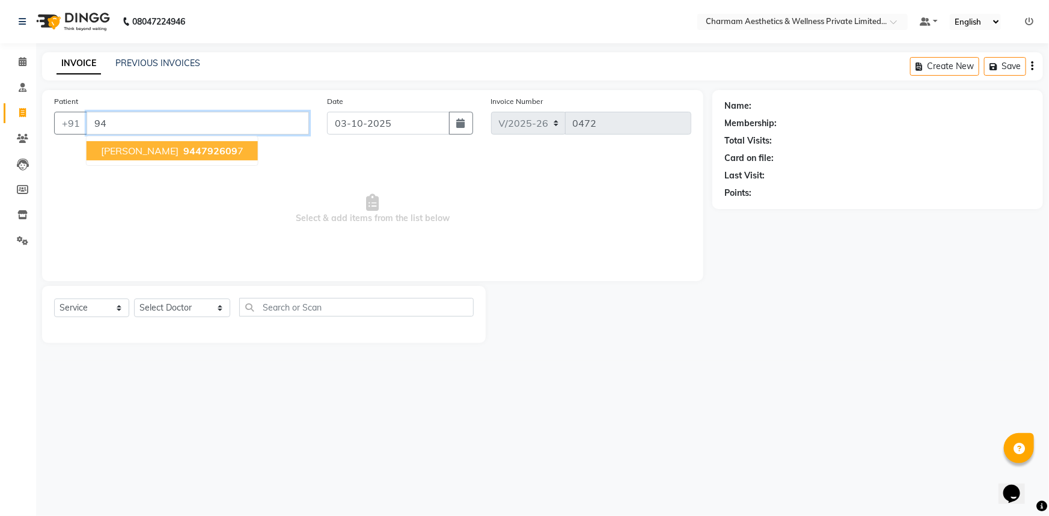
type input "9"
click at [181, 145] on ngb-highlight "9447926097" at bounding box center [211, 151] width 60 height 12
type input "9447926097"
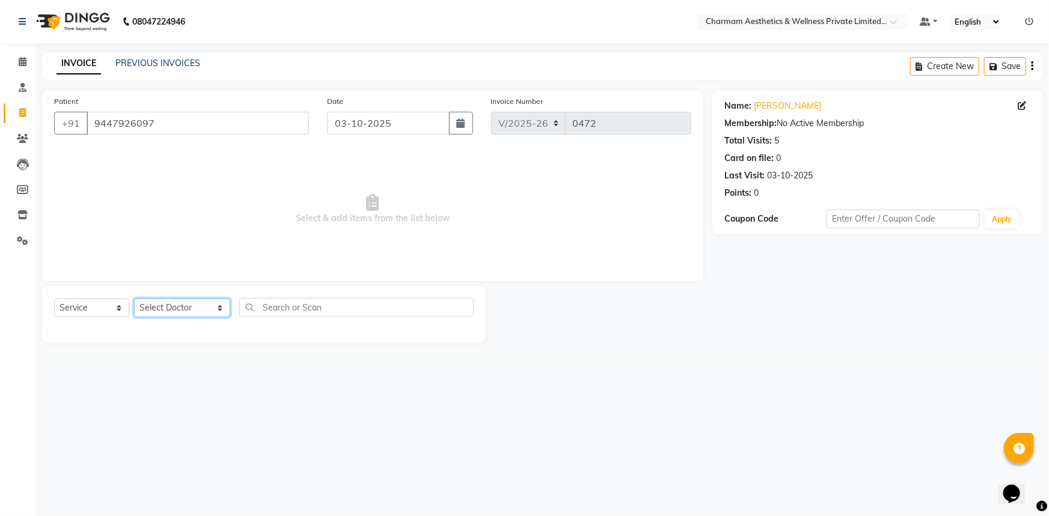
click at [200, 307] on select "Select Doctor [PERSON_NAME] K Dr. [PERSON_NAME] [PERSON_NAME] [PERSON_NAME] [PE…" at bounding box center [182, 308] width 96 height 19
select select "69891"
click at [134, 299] on select "Select Doctor [PERSON_NAME] K Dr. [PERSON_NAME] [PERSON_NAME] [PERSON_NAME] [PE…" at bounding box center [182, 308] width 96 height 19
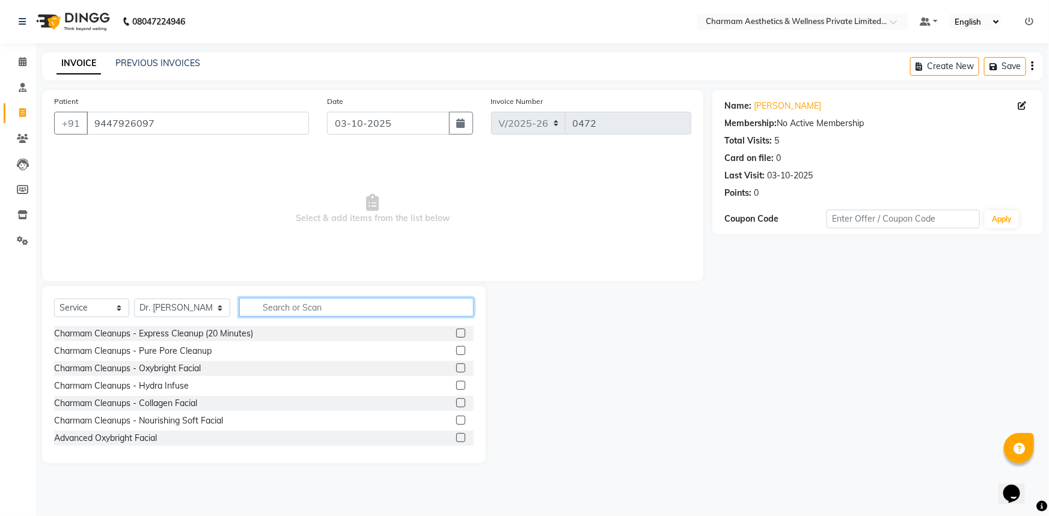
click at [269, 309] on input "text" at bounding box center [356, 307] width 234 height 19
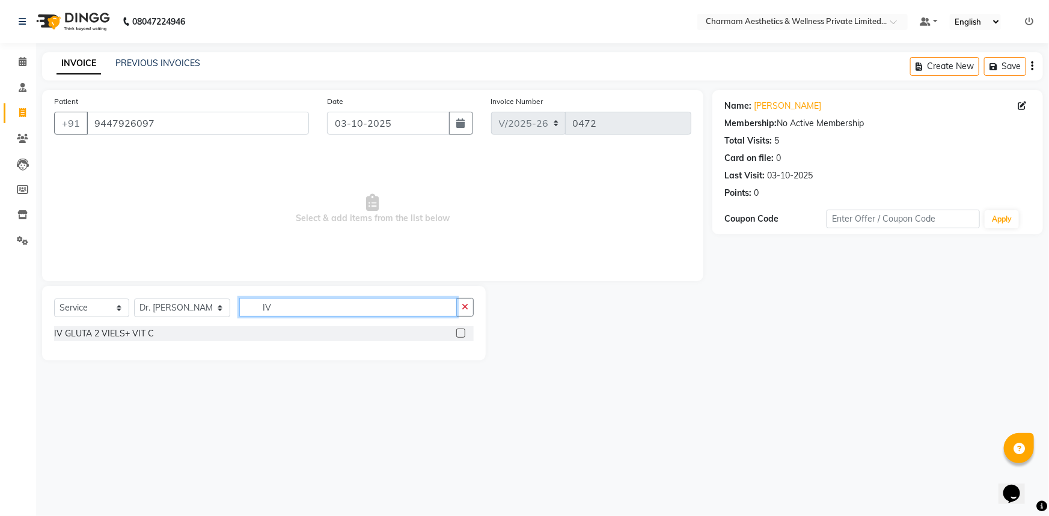
type input "I"
type input "2V"
click at [462, 335] on label at bounding box center [460, 333] width 9 height 9
click at [462, 335] on input "checkbox" at bounding box center [460, 334] width 8 height 8
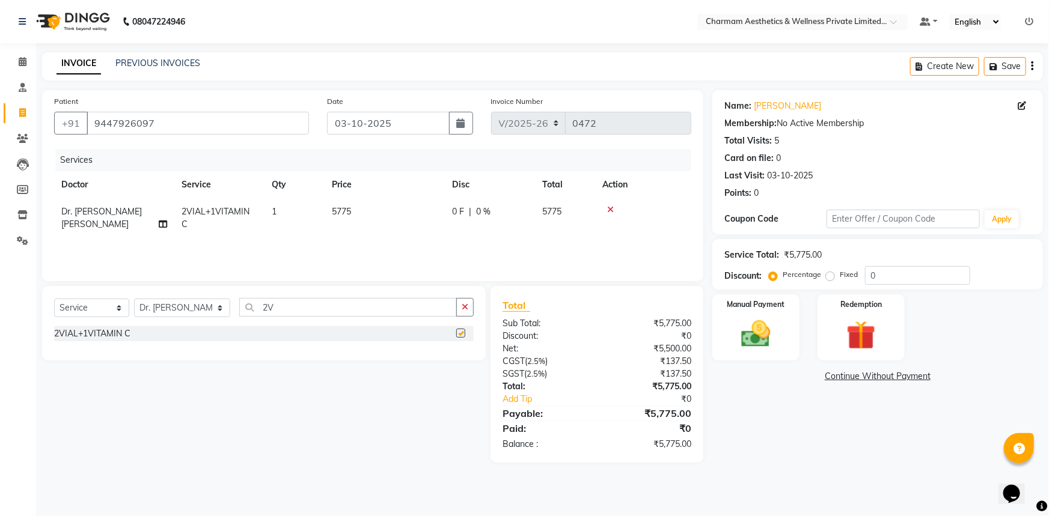
checkbox input "false"
click at [268, 310] on input "2V" at bounding box center [348, 307] width 218 height 19
type input "2"
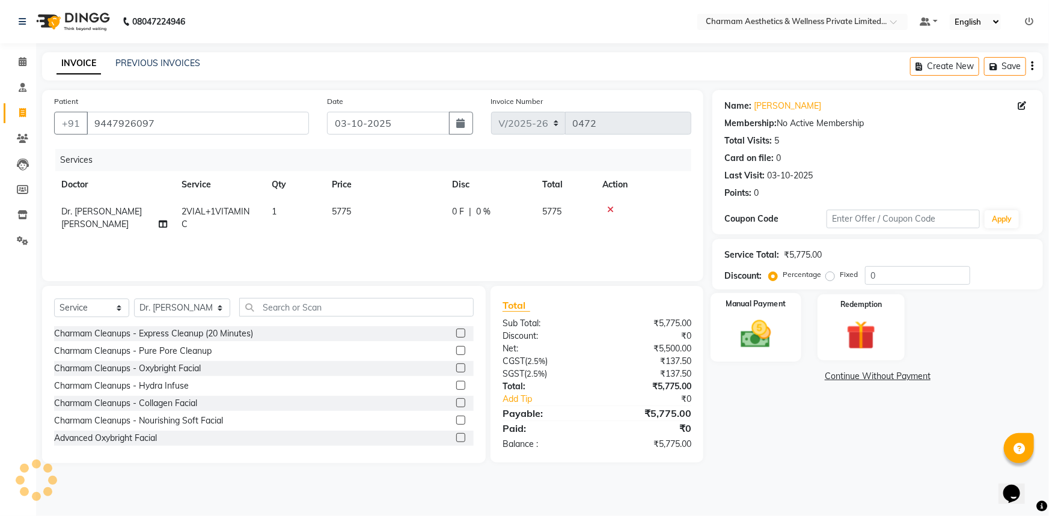
click at [717, 323] on div "Manual Payment" at bounding box center [756, 327] width 91 height 69
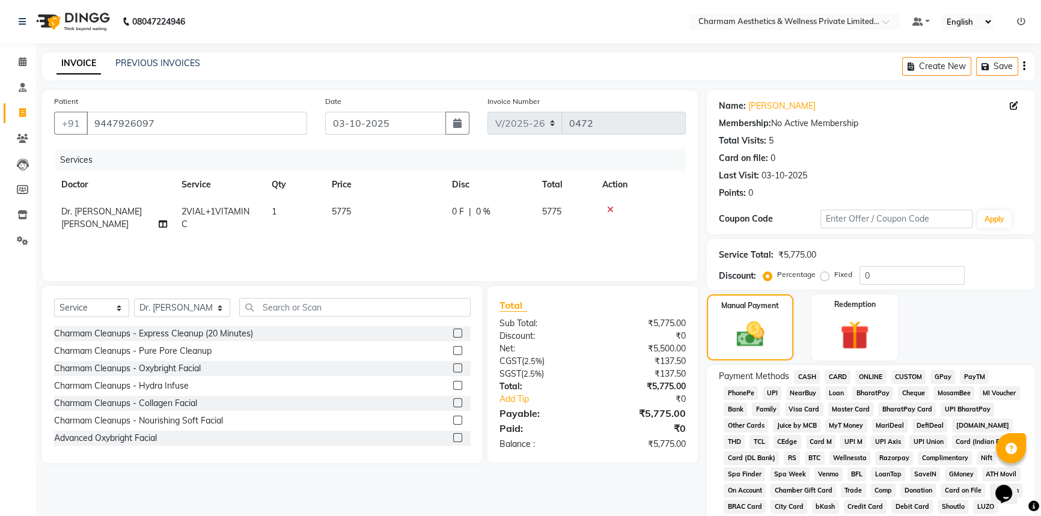
click at [866, 378] on span "ONLINE" at bounding box center [871, 377] width 31 height 14
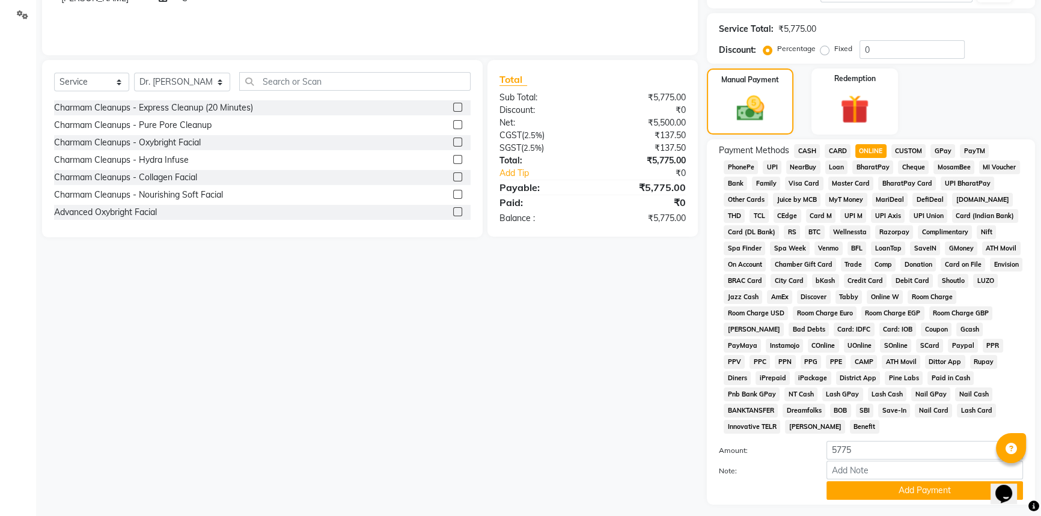
scroll to position [240, 0]
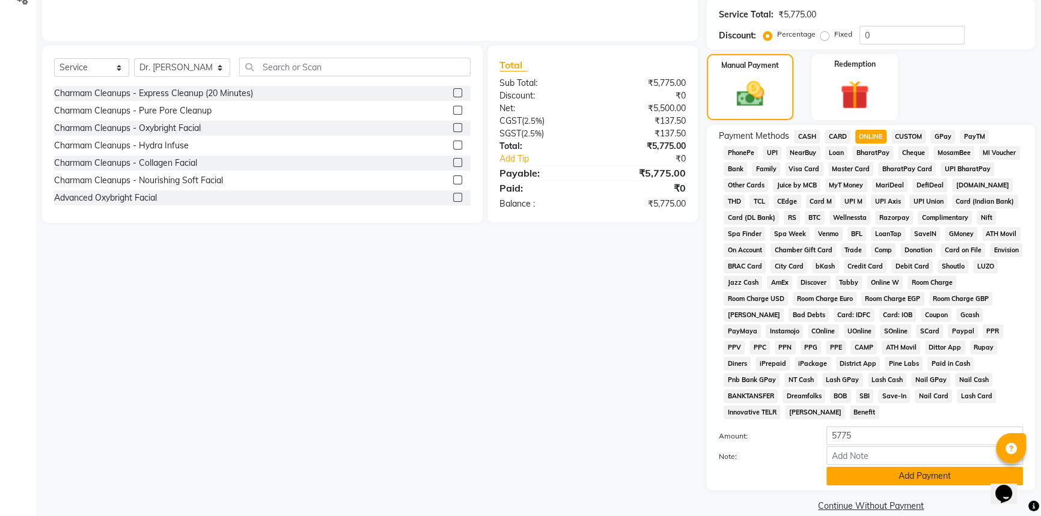
click at [923, 467] on button "Add Payment" at bounding box center [925, 476] width 197 height 19
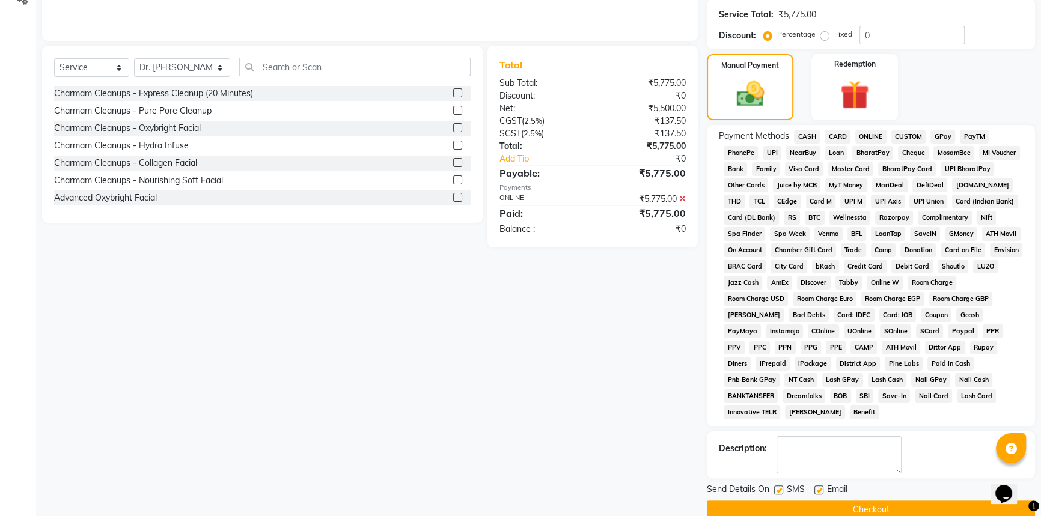
click at [816, 486] on label at bounding box center [819, 490] width 9 height 9
click at [816, 487] on input "checkbox" at bounding box center [819, 491] width 8 height 8
checkbox input "false"
click at [775, 486] on label at bounding box center [778, 490] width 9 height 9
click at [775, 487] on input "checkbox" at bounding box center [778, 491] width 8 height 8
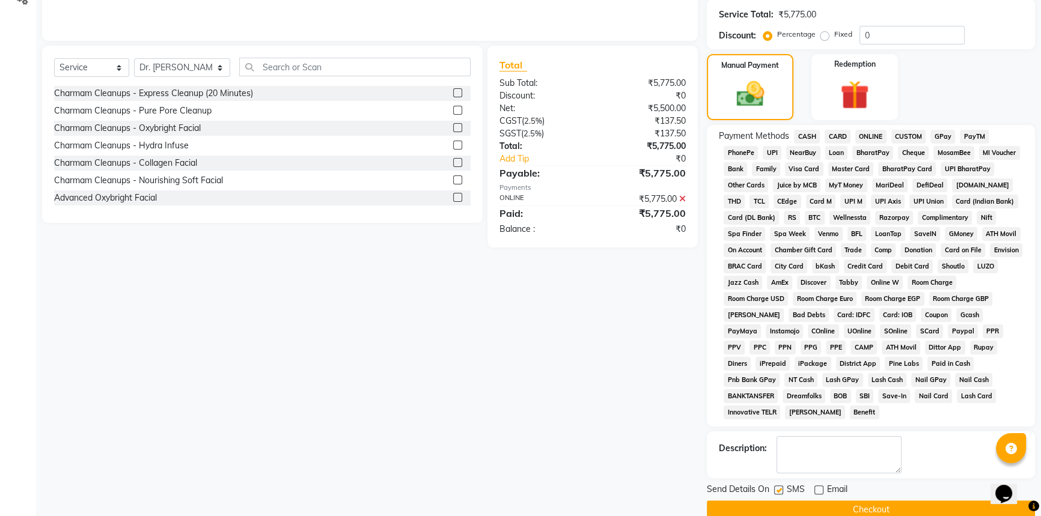
checkbox input "false"
click at [804, 501] on button "Checkout" at bounding box center [871, 510] width 328 height 19
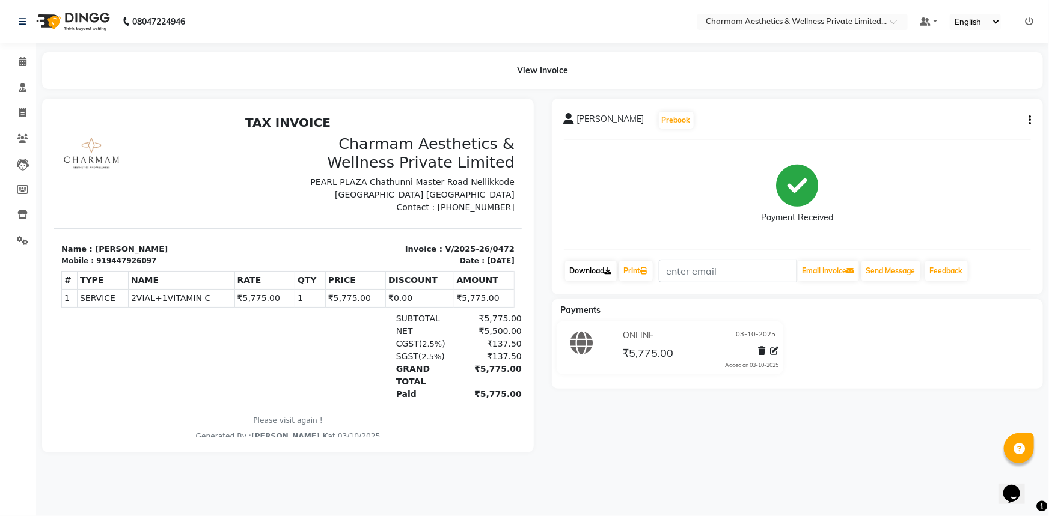
click at [599, 269] on link "Download" at bounding box center [591, 271] width 52 height 20
click at [22, 111] on icon at bounding box center [22, 112] width 7 height 9
select select "7625"
select select "service"
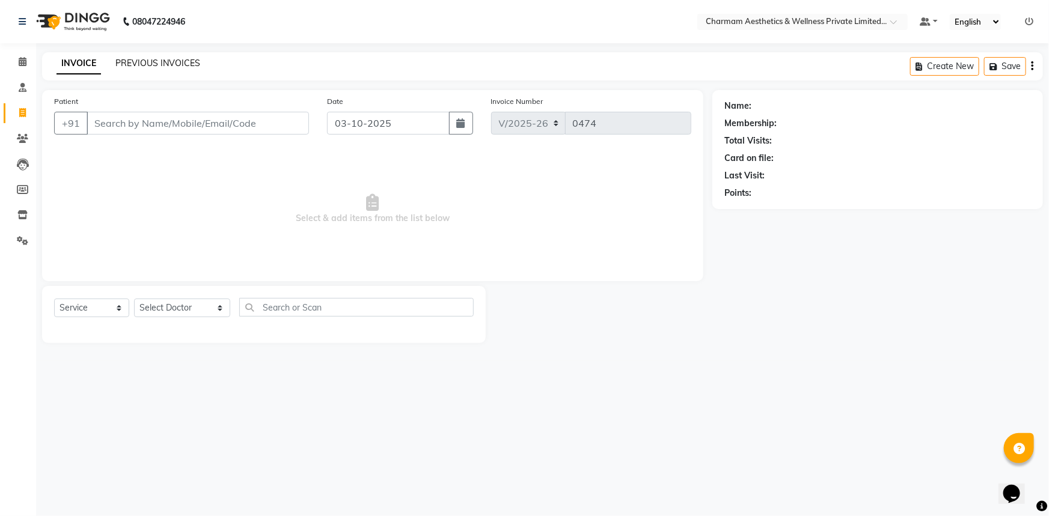
click at [164, 61] on link "PREVIOUS INVOICES" at bounding box center [157, 63] width 85 height 11
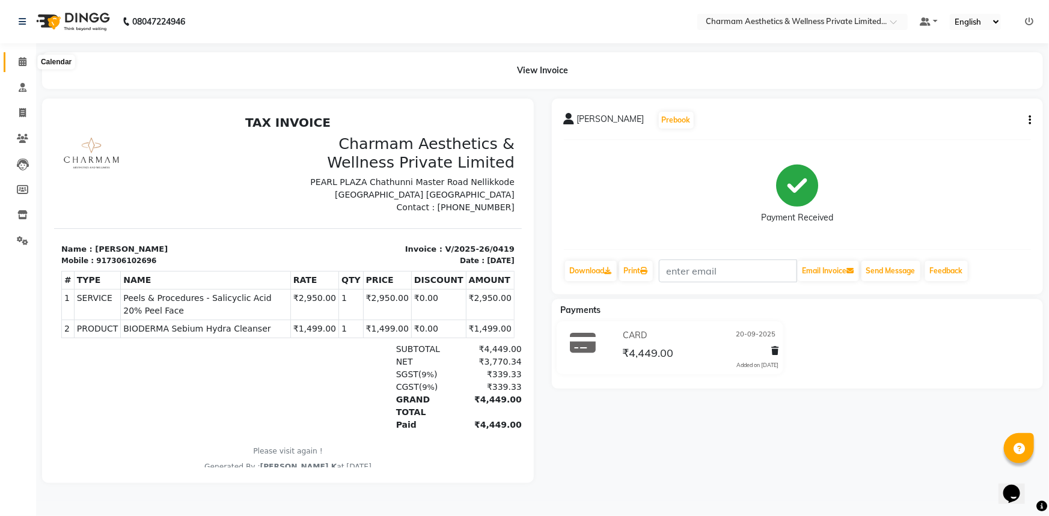
click at [16, 66] on span at bounding box center [22, 62] width 21 height 14
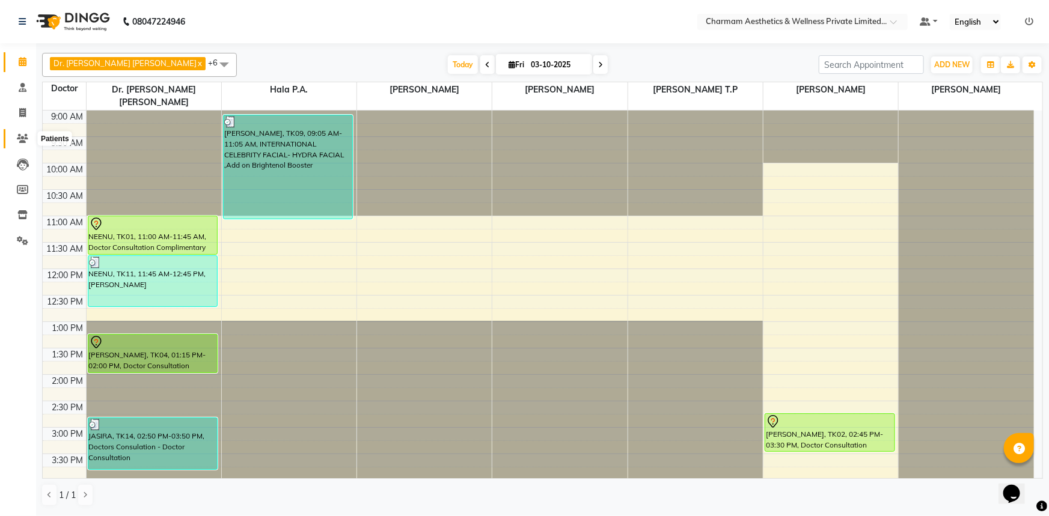
click at [25, 138] on icon at bounding box center [22, 138] width 11 height 9
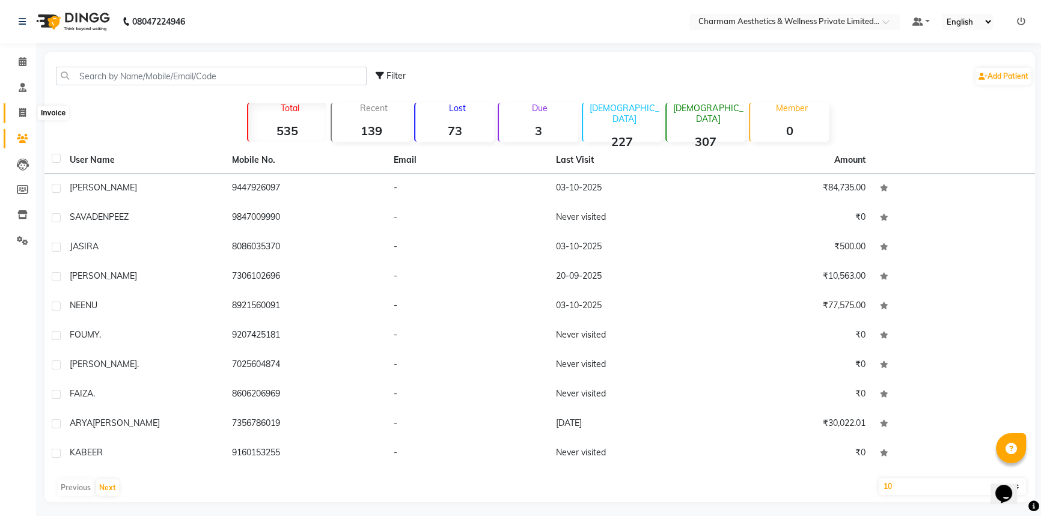
click at [23, 114] on icon at bounding box center [22, 112] width 7 height 9
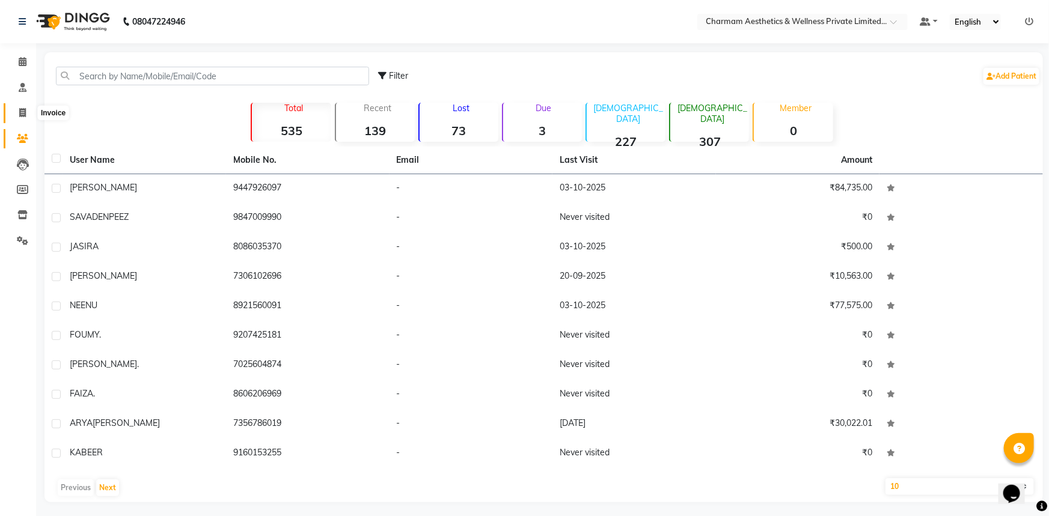
select select "7625"
select select "service"
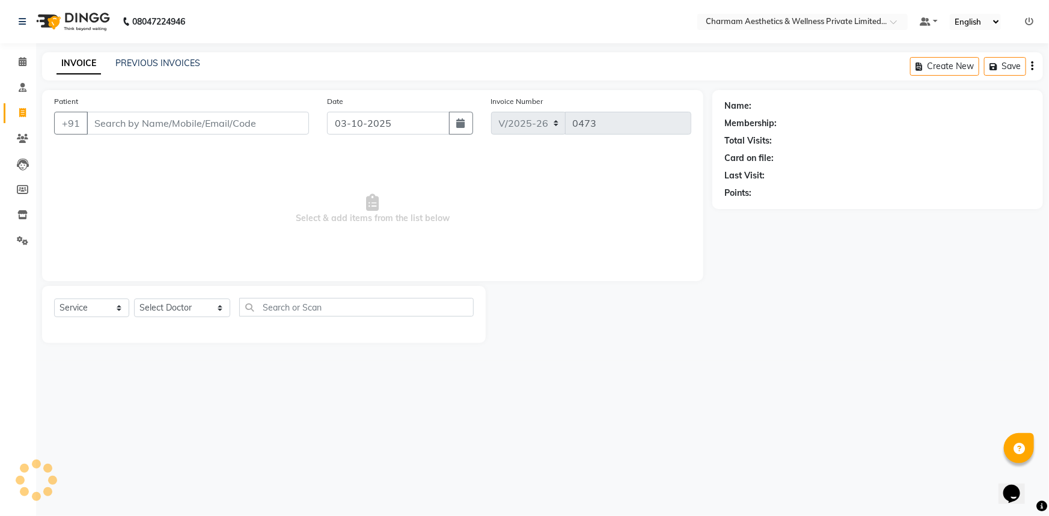
click at [90, 123] on input "Patient" at bounding box center [198, 123] width 222 height 23
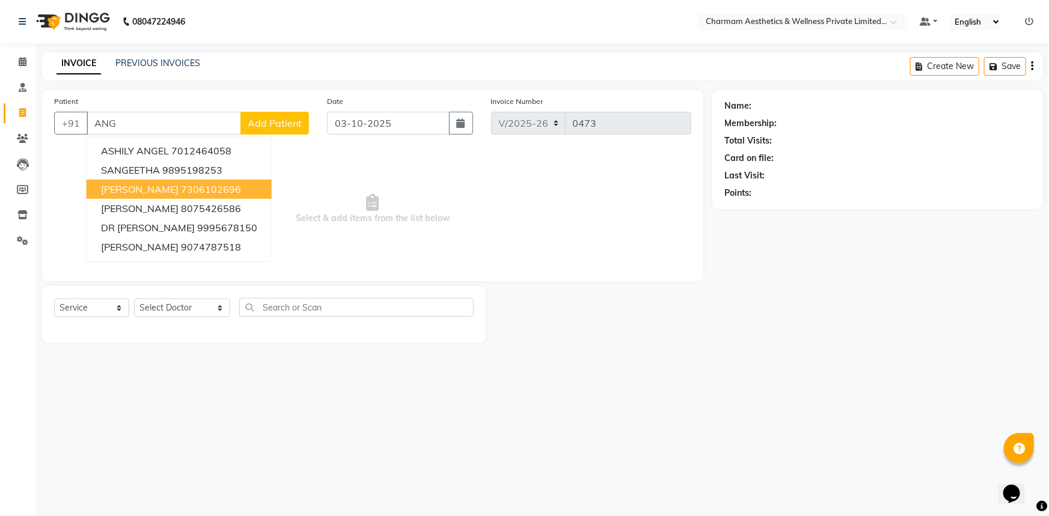
click at [236, 197] on button "ANGELA 7306102696" at bounding box center [179, 189] width 185 height 19
type input "7306102696"
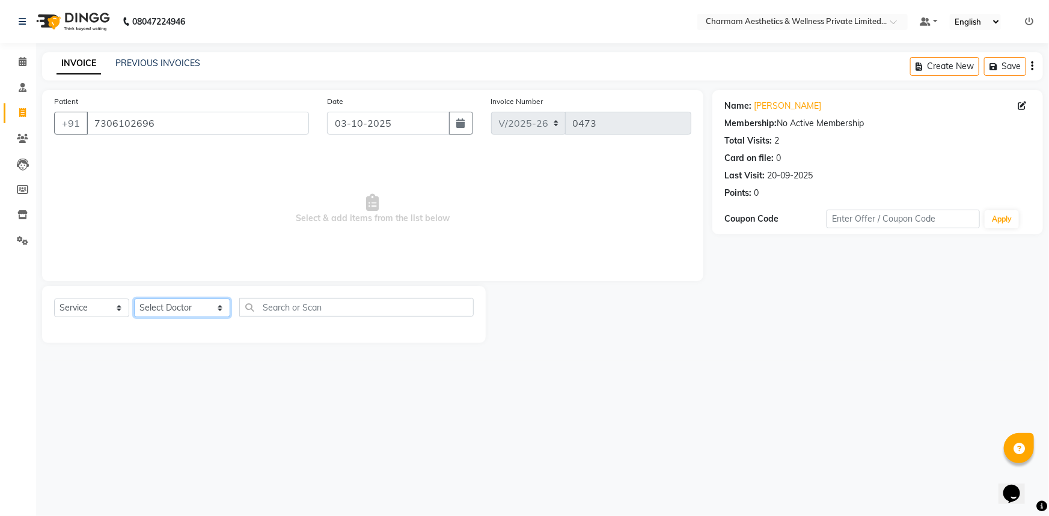
click at [199, 306] on select "Select Doctor Aparna G Dinsha K Dr. Aysha Lubna Dr. Elizabeth Thadikaran Dr. Pr…" at bounding box center [182, 308] width 96 height 19
select select "69891"
click at [134, 299] on select "Select Doctor [PERSON_NAME] K Dr. [PERSON_NAME] [PERSON_NAME] [PERSON_NAME] [PE…" at bounding box center [182, 308] width 96 height 19
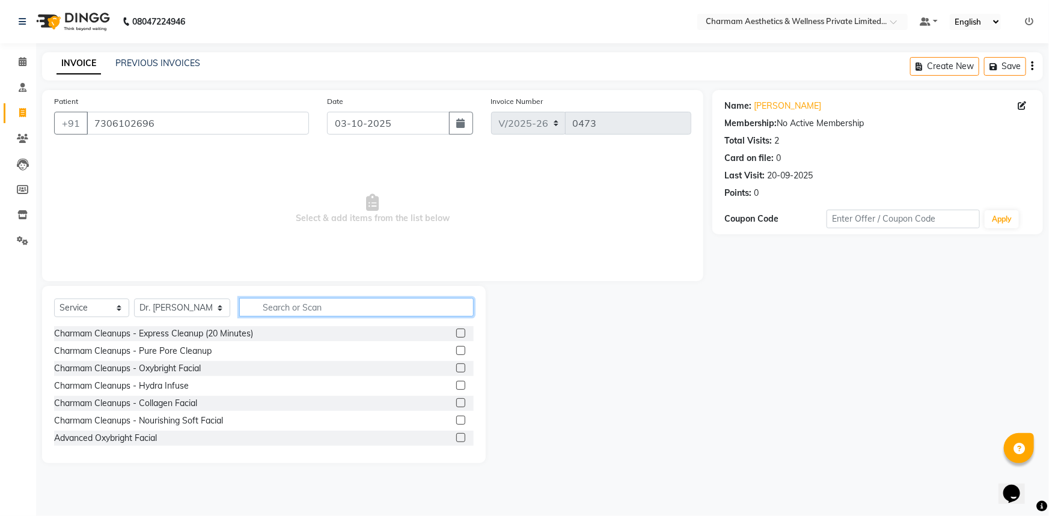
click at [250, 308] on input "text" at bounding box center [356, 307] width 234 height 19
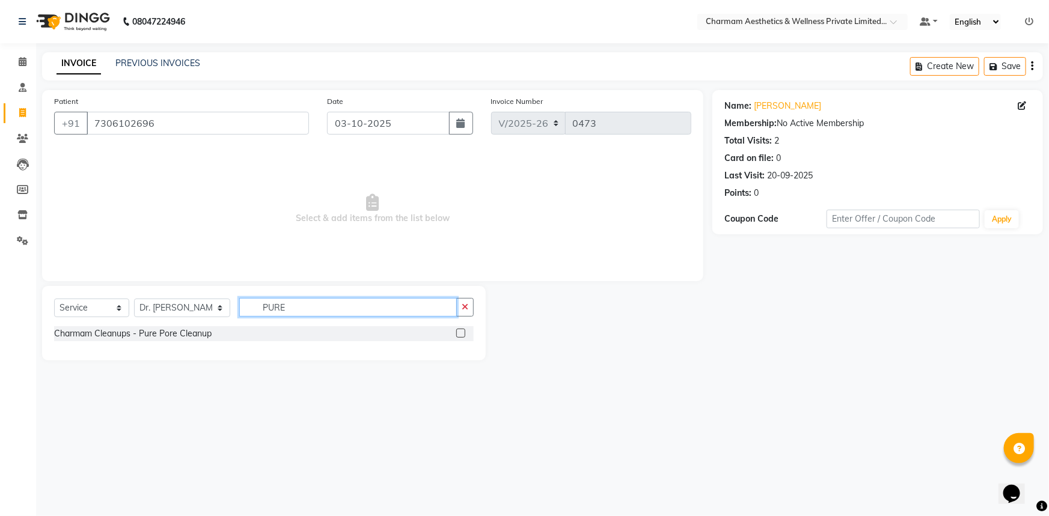
type input "PURE"
click at [459, 330] on label at bounding box center [460, 333] width 9 height 9
click at [459, 330] on input "checkbox" at bounding box center [460, 334] width 8 height 8
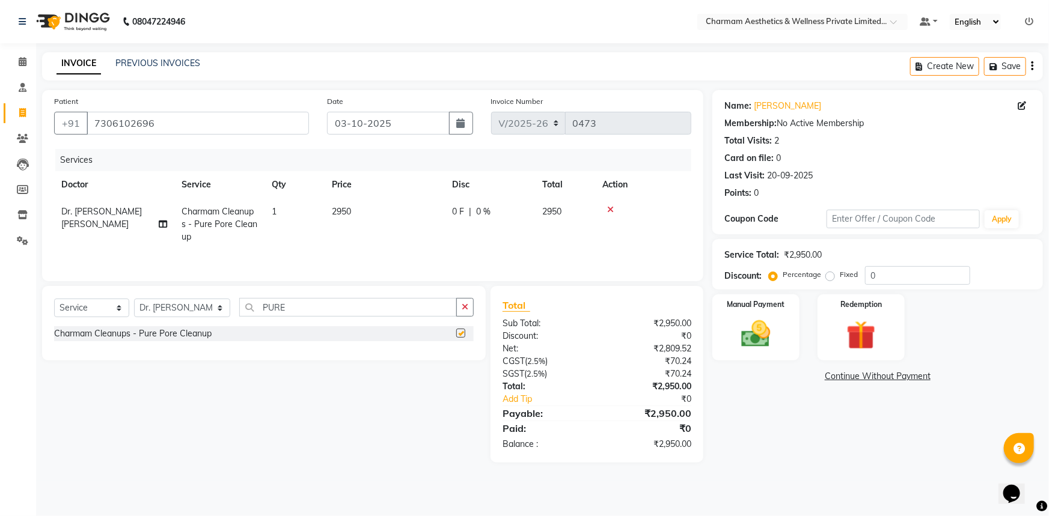
checkbox input "false"
click at [346, 211] on span "2950" at bounding box center [341, 211] width 19 height 11
select select "69891"
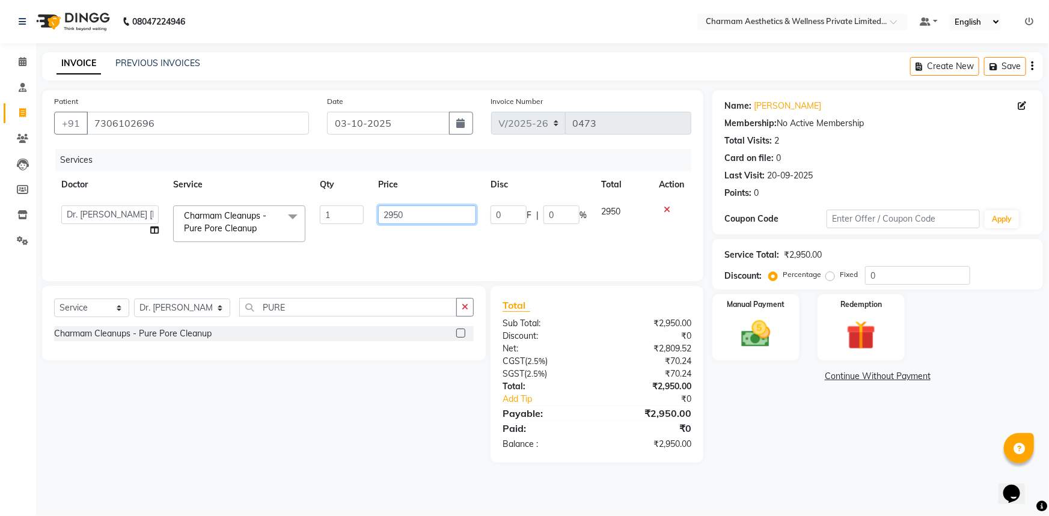
click at [415, 215] on input "2950" at bounding box center [427, 215] width 99 height 19
type input "2"
type input "2625"
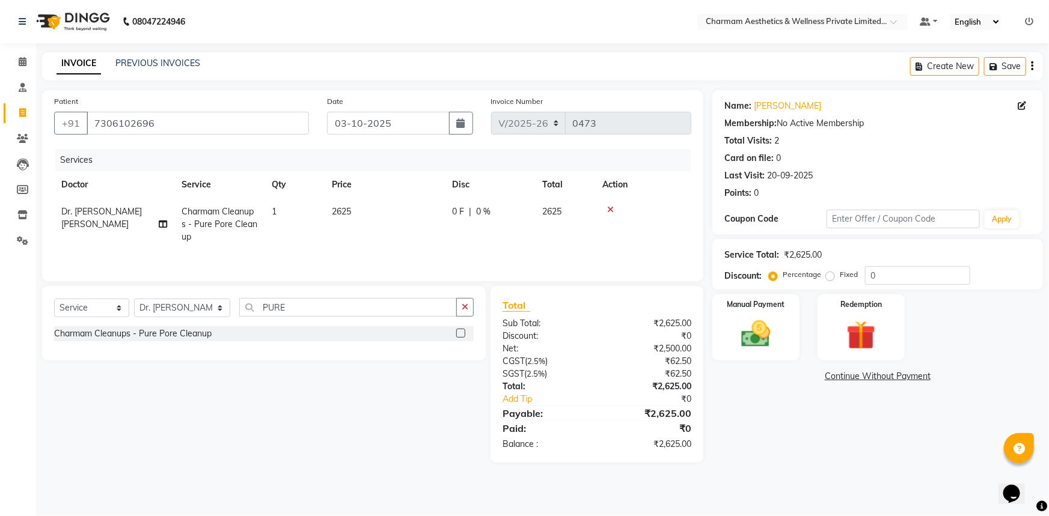
click at [394, 464] on main "INVOICE PREVIOUS INVOICES Create New Save Patient +91 7306102696 Date 03-10-202…" at bounding box center [542, 266] width 1013 height 429
click at [121, 311] on select "Select Service Product Membership Package Voucher Prepaid Gift Card" at bounding box center [91, 308] width 75 height 19
select select "product"
click at [54, 299] on select "Select Service Product Membership Package Voucher Prepaid Gift Card" at bounding box center [91, 308] width 75 height 19
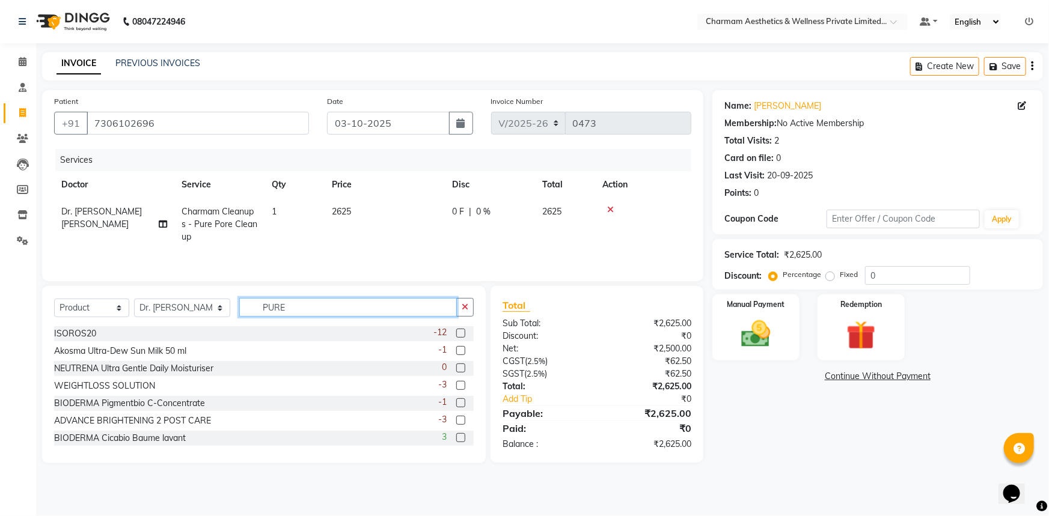
drag, startPoint x: 266, startPoint y: 308, endPoint x: 242, endPoint y: 281, distance: 36.2
click at [262, 305] on input "PURE" at bounding box center [348, 307] width 218 height 19
type input "P"
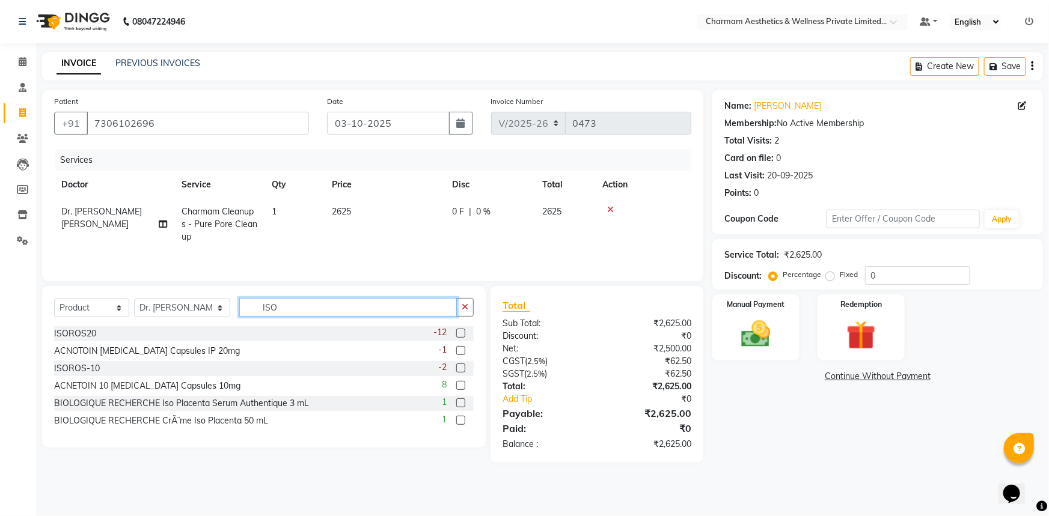
type input "ISO"
click at [461, 369] on label at bounding box center [460, 368] width 9 height 9
click at [461, 369] on input "checkbox" at bounding box center [460, 369] width 8 height 8
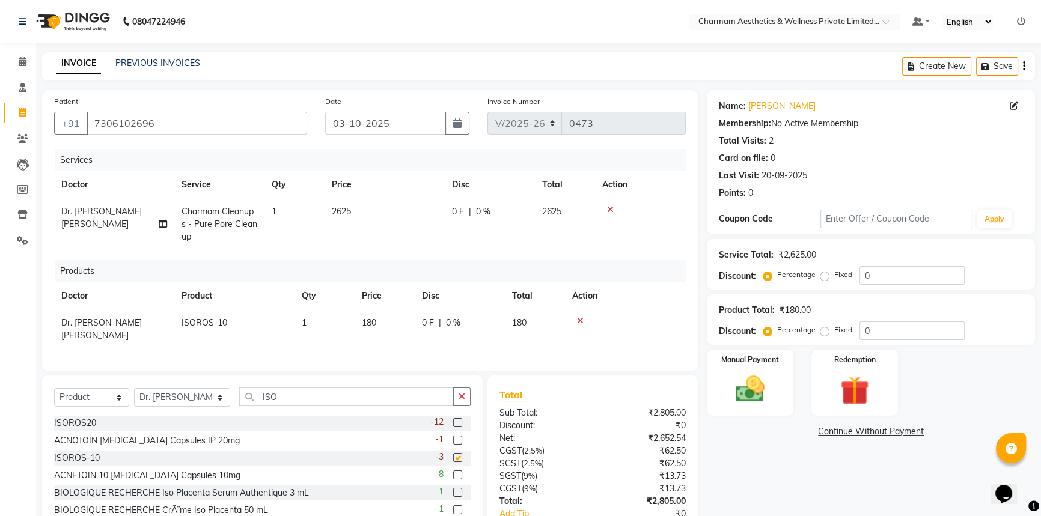
checkbox input "false"
click at [304, 324] on span "1" at bounding box center [304, 322] width 5 height 11
select select "69891"
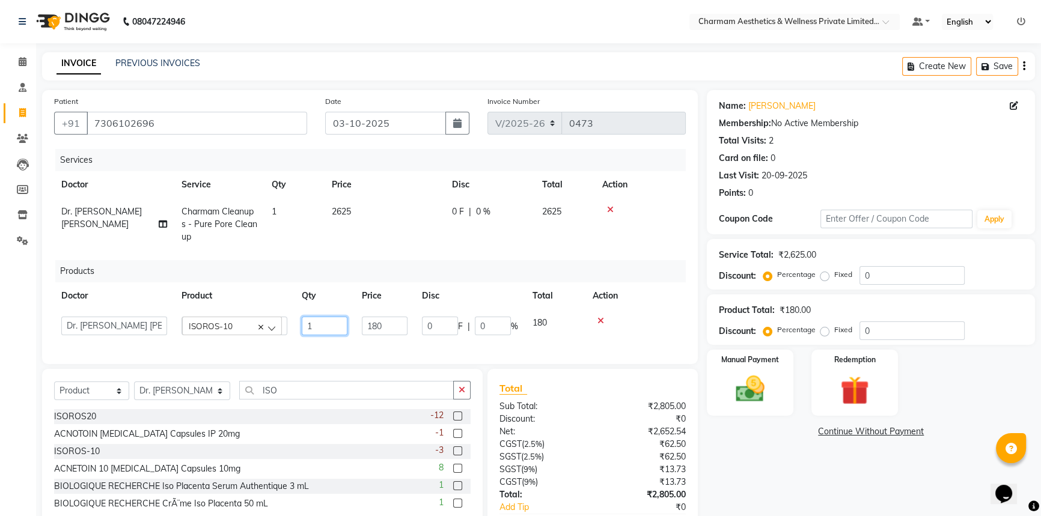
click at [316, 329] on input "1" at bounding box center [325, 326] width 46 height 19
type input "2"
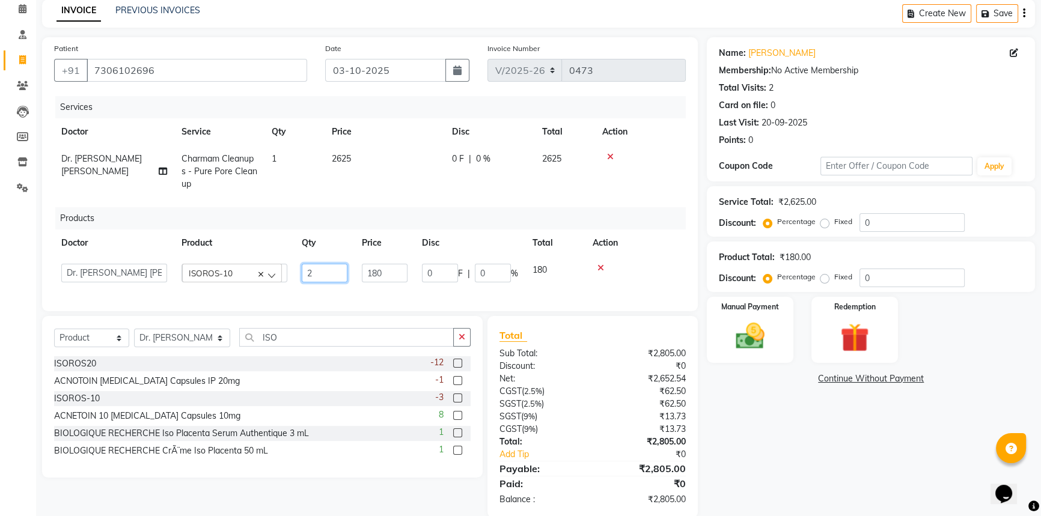
scroll to position [82, 0]
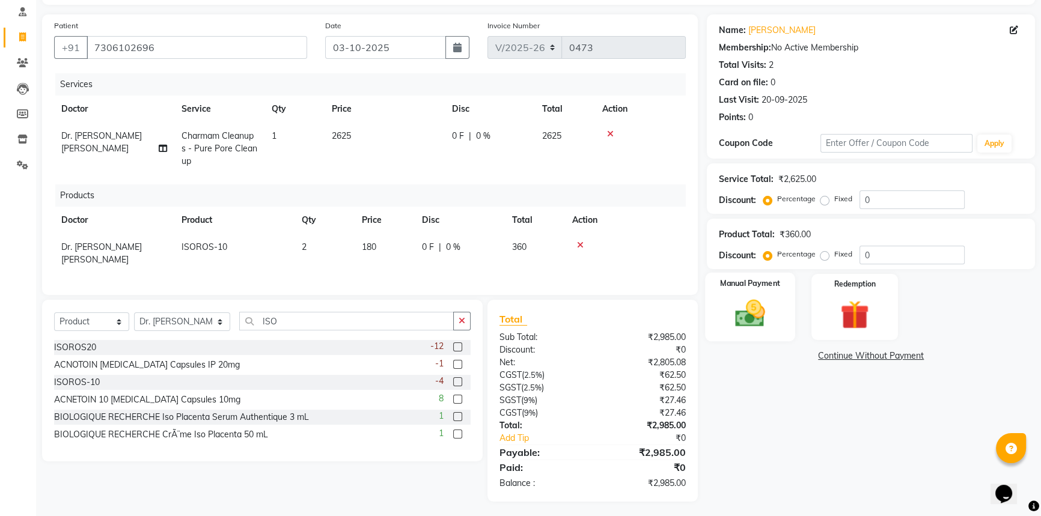
click at [723, 291] on div "Manual Payment" at bounding box center [750, 307] width 90 height 69
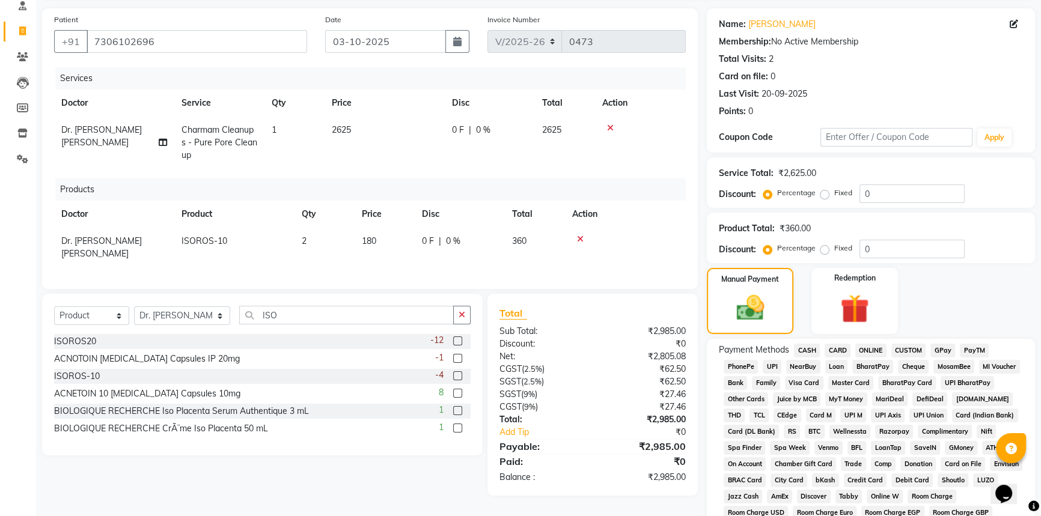
click at [865, 344] on span "ONLINE" at bounding box center [871, 351] width 31 height 14
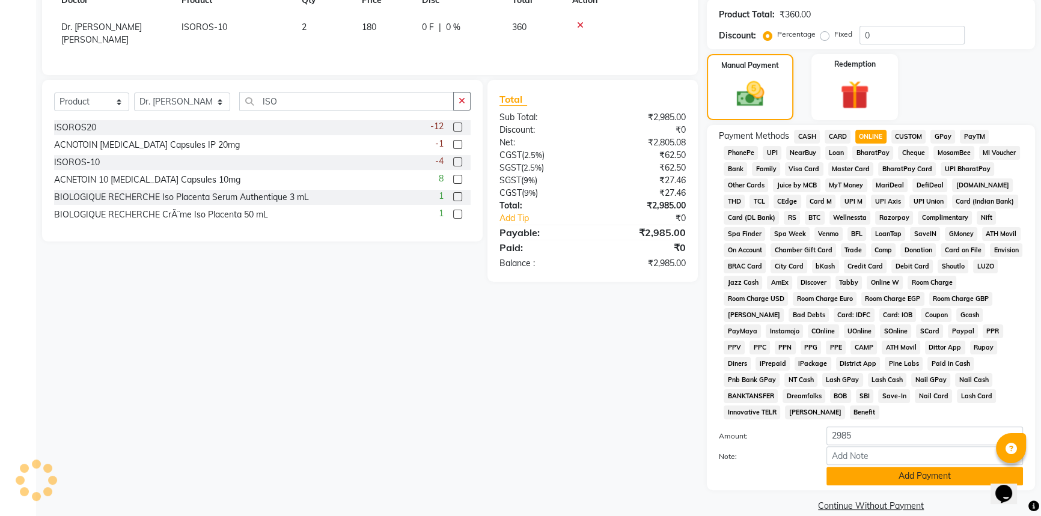
click at [881, 467] on button "Add Payment" at bounding box center [925, 476] width 197 height 19
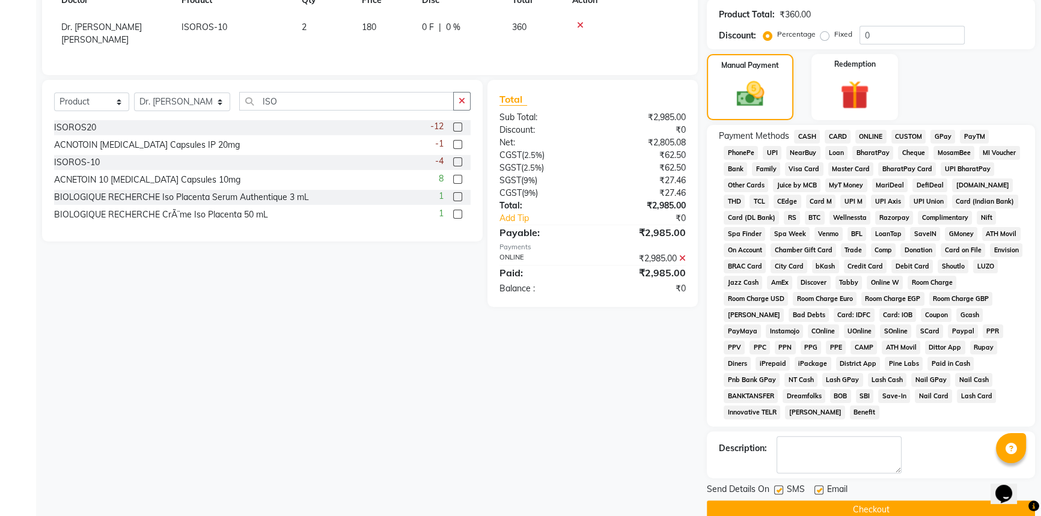
click at [818, 486] on label at bounding box center [819, 490] width 9 height 9
click at [818, 487] on input "checkbox" at bounding box center [819, 491] width 8 height 8
checkbox input "false"
drag, startPoint x: 779, startPoint y: 474, endPoint x: 782, endPoint y: 483, distance: 9.5
click at [779, 486] on label at bounding box center [778, 490] width 9 height 9
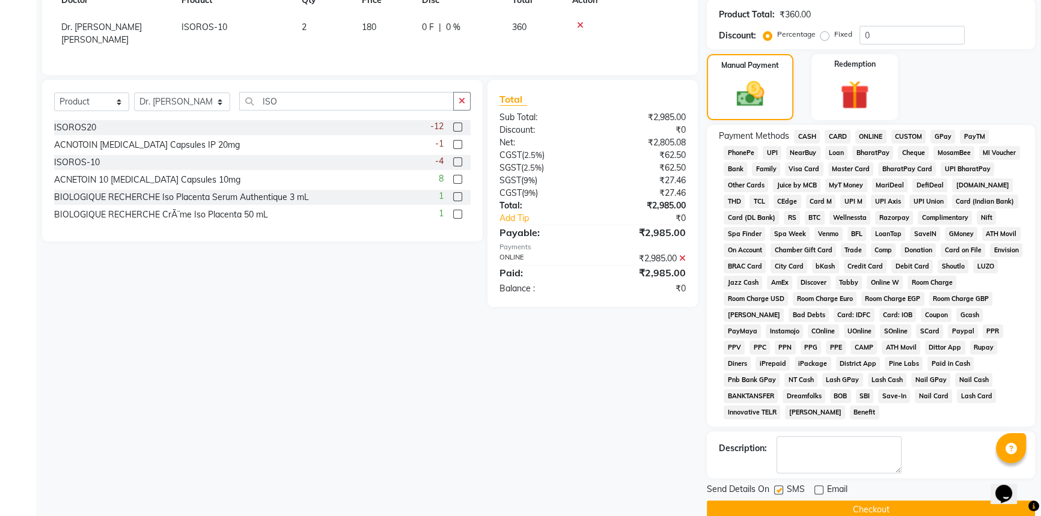
click at [779, 487] on input "checkbox" at bounding box center [778, 491] width 8 height 8
checkbox input "false"
click at [777, 501] on button "Checkout" at bounding box center [871, 510] width 328 height 19
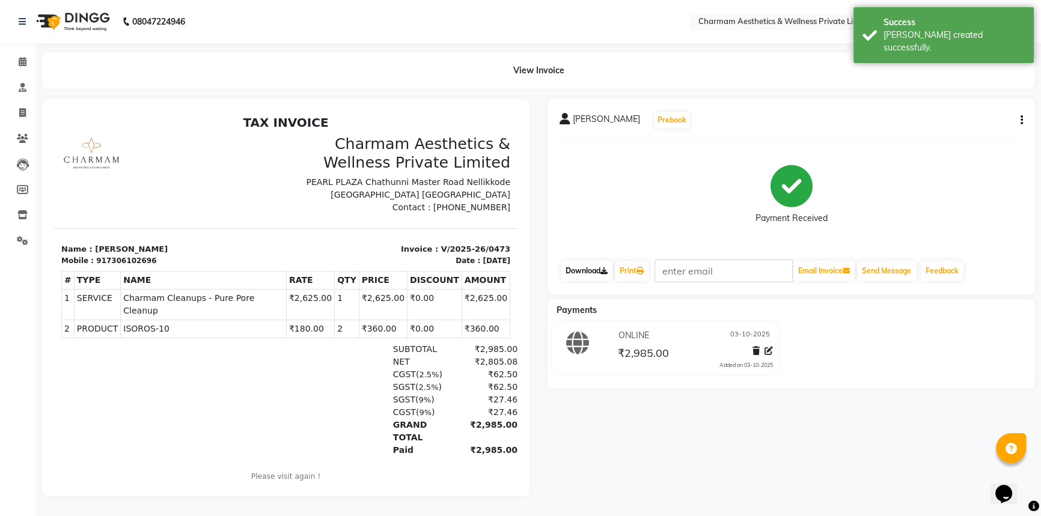
click at [598, 269] on link "Download" at bounding box center [587, 271] width 52 height 20
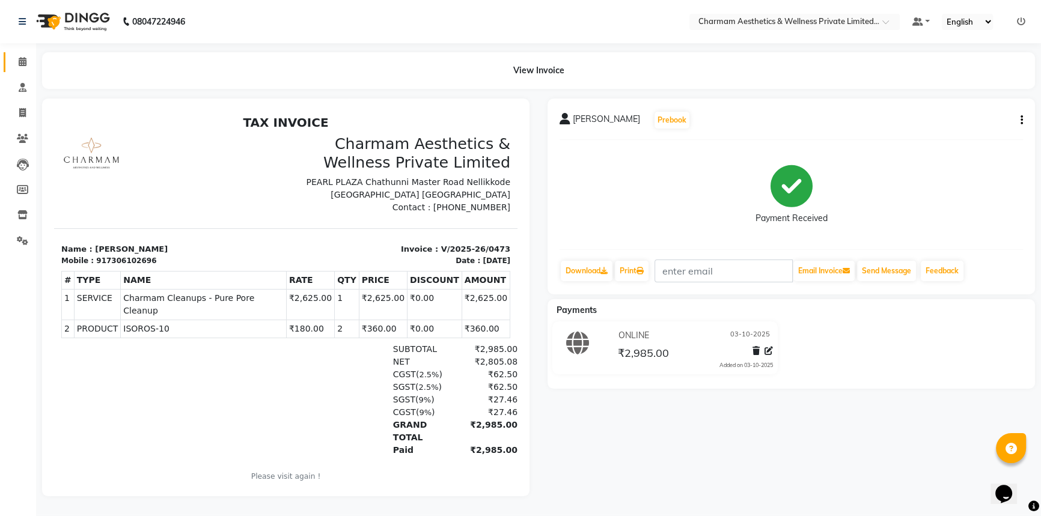
click at [20, 54] on link "Calendar" at bounding box center [18, 62] width 29 height 20
